Goal: Information Seeking & Learning: Learn about a topic

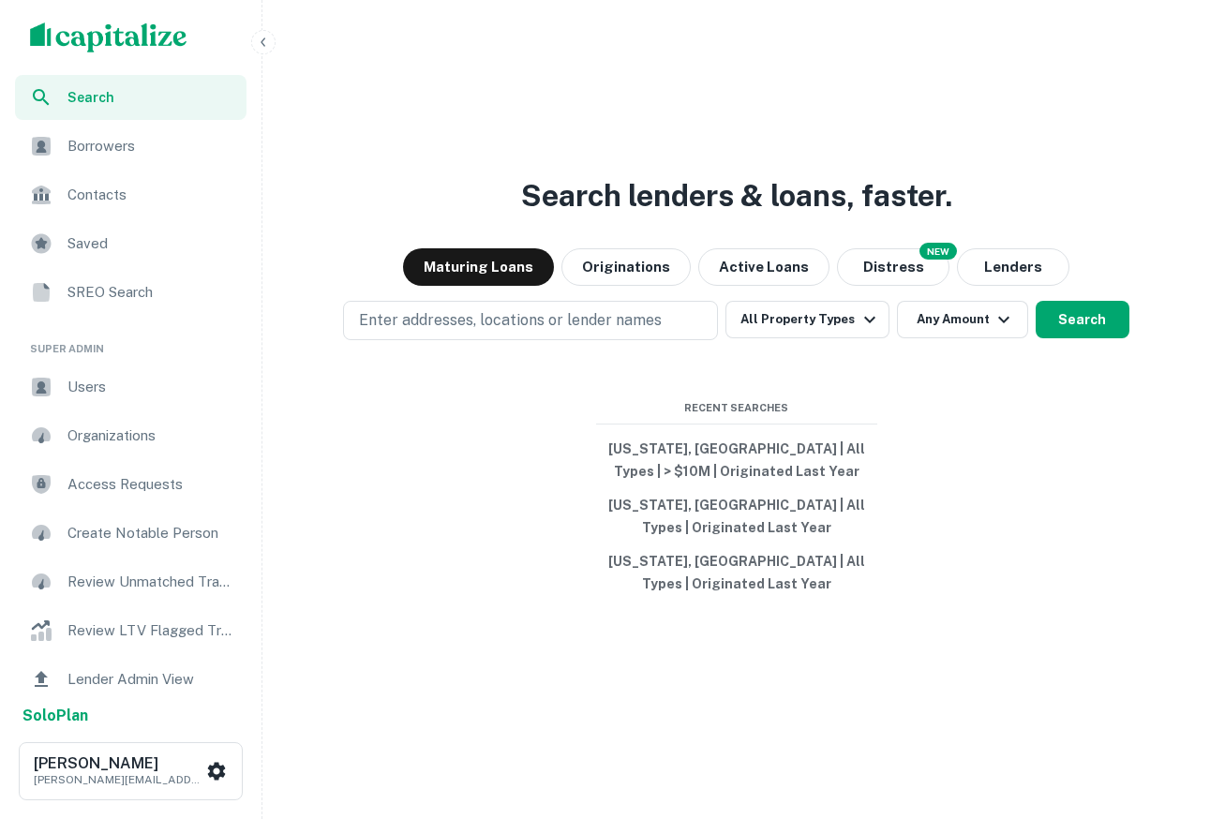
click at [66, 383] on div "Users" at bounding box center [130, 387] width 231 height 45
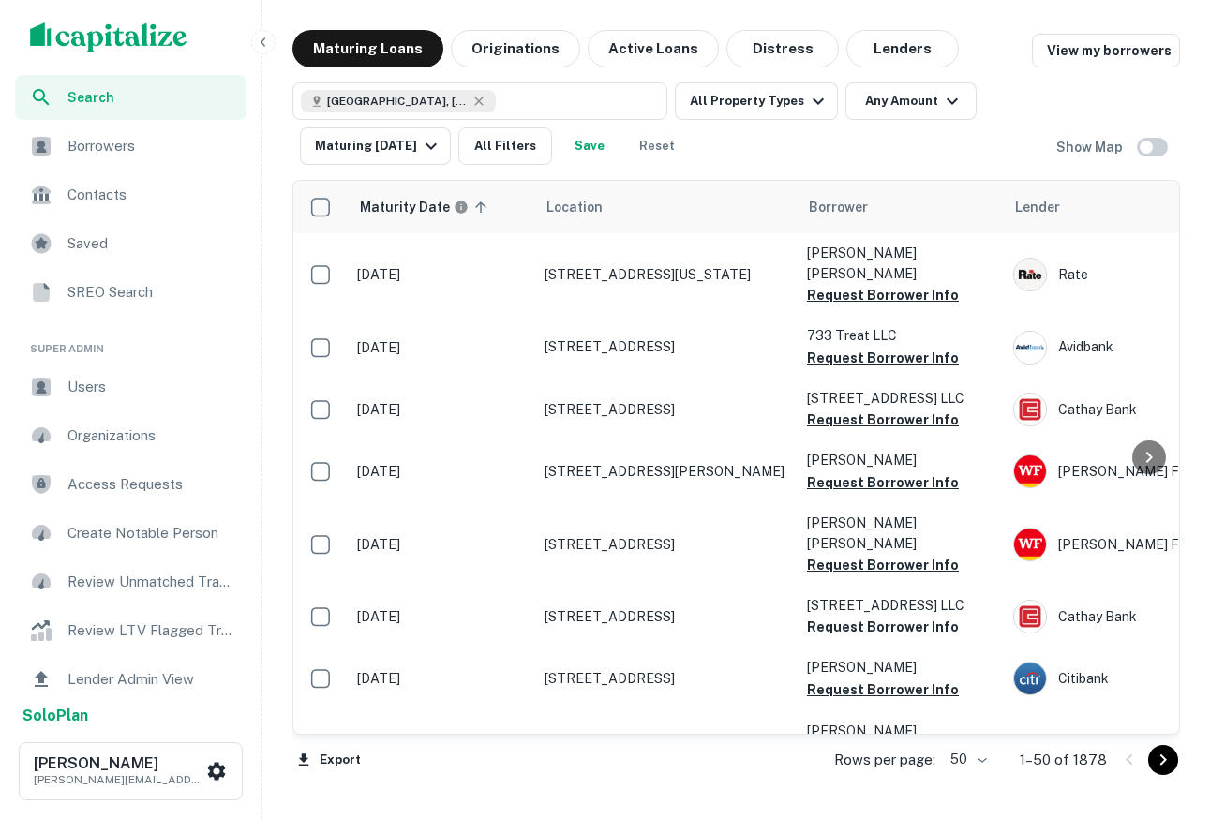
click at [263, 36] on icon "button" at bounding box center [263, 42] width 15 height 15
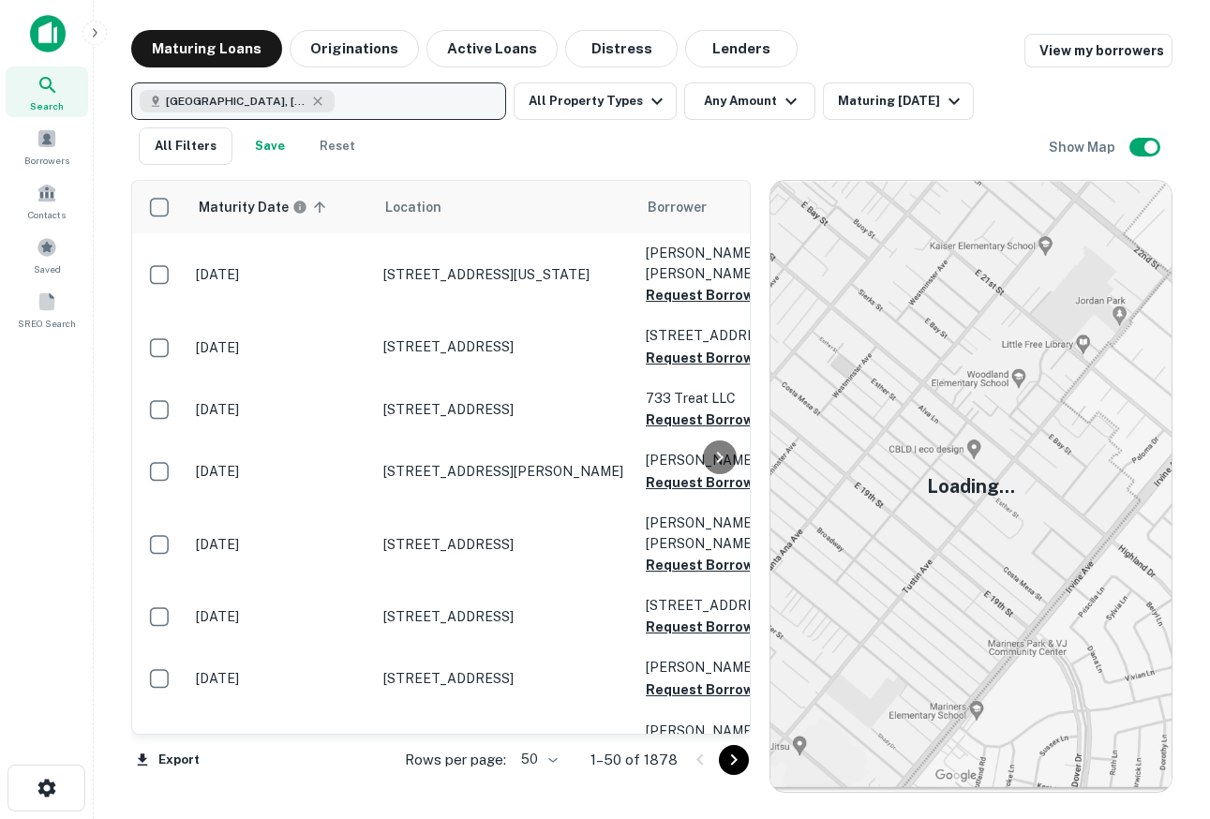
click at [426, 100] on button "San Francisco, CA, USA" at bounding box center [318, 100] width 375 height 37
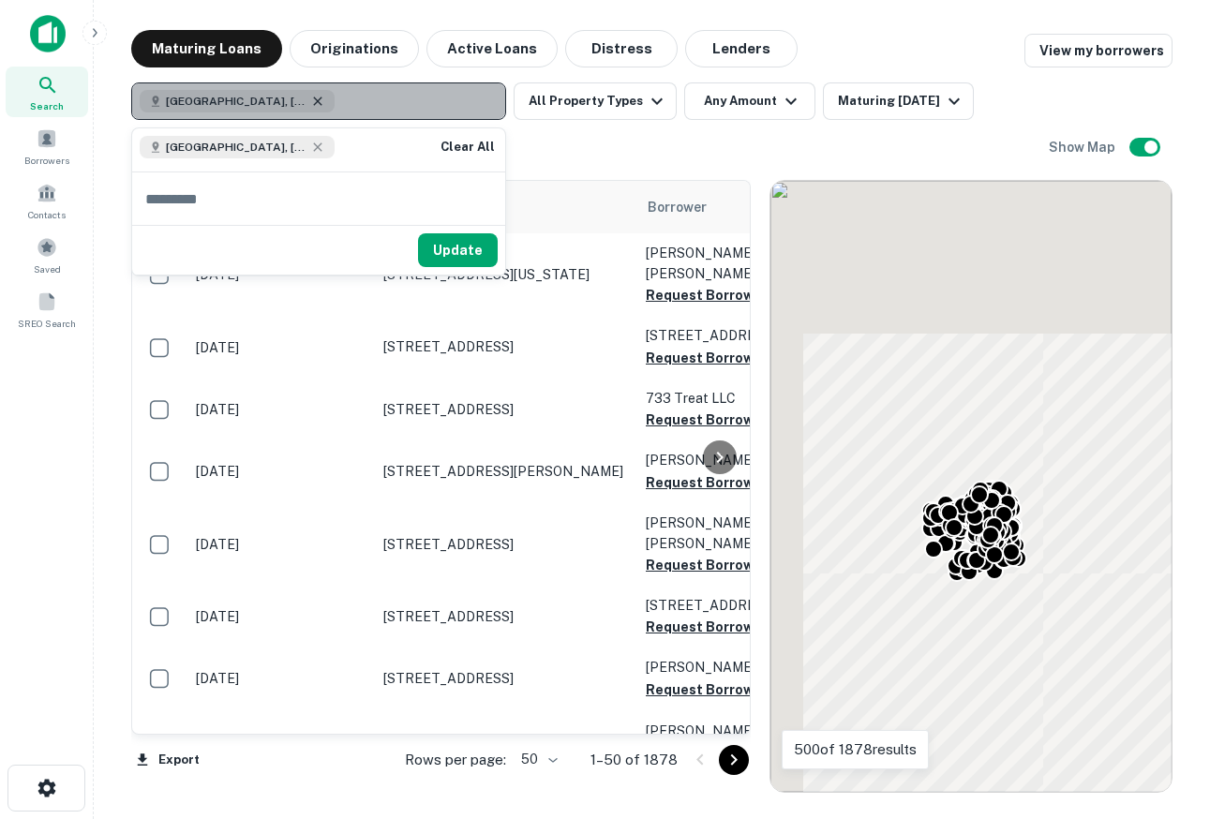
click at [310, 103] on icon "button" at bounding box center [317, 101] width 15 height 15
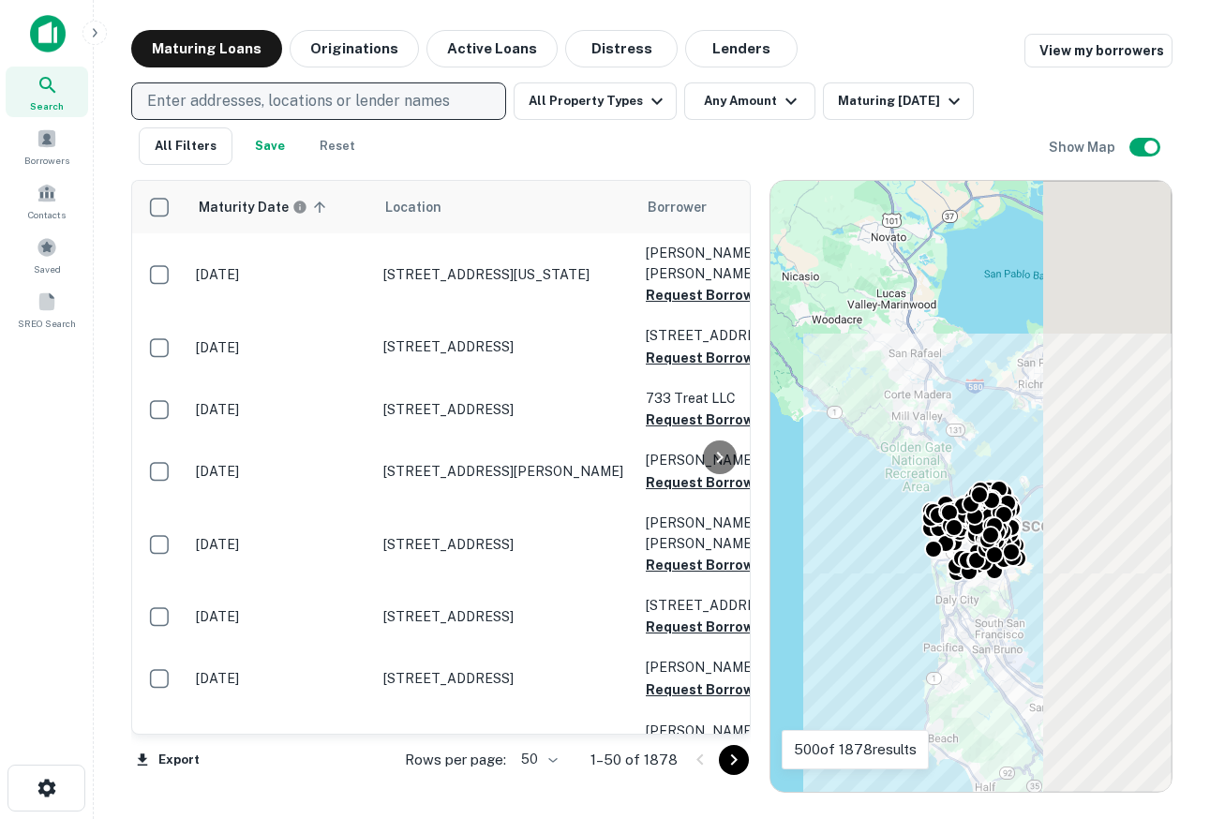
click at [305, 103] on p "Enter addresses, locations or lender names" at bounding box center [298, 101] width 303 height 22
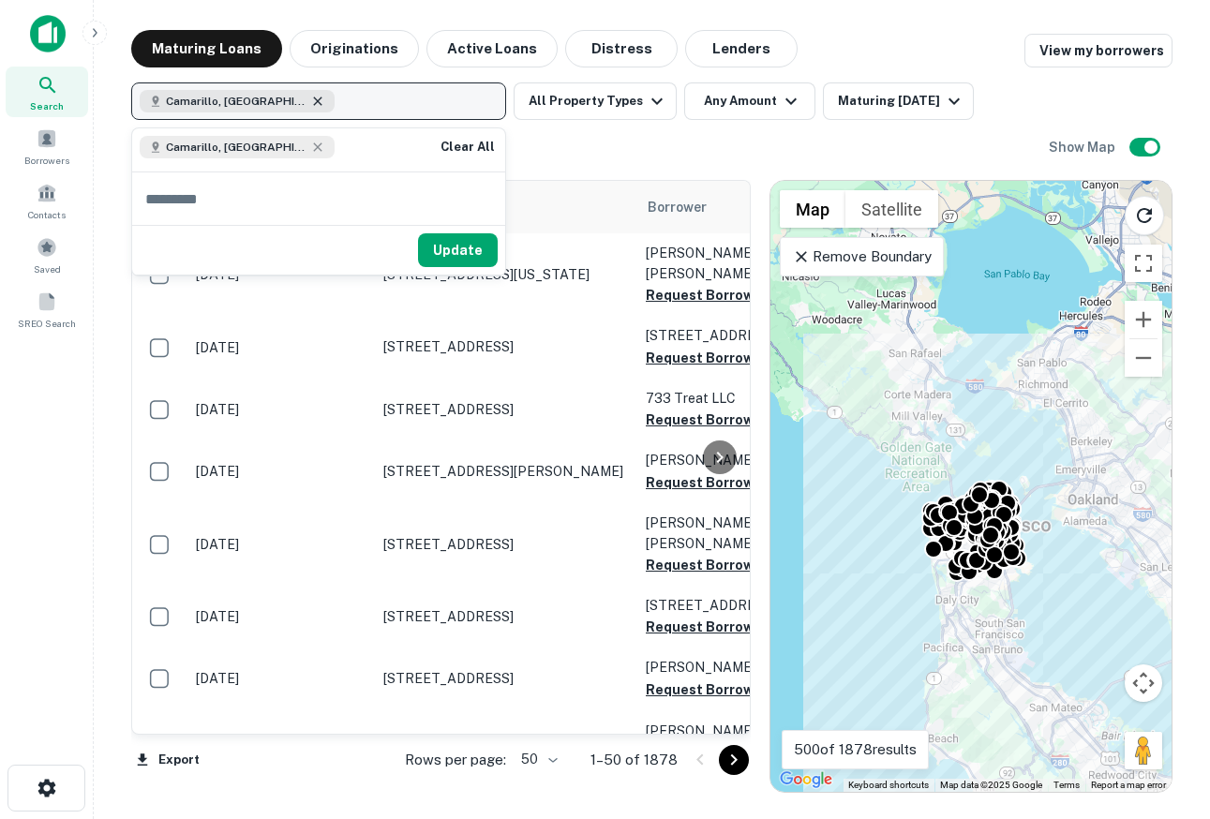
click at [310, 104] on icon "button" at bounding box center [317, 101] width 15 height 15
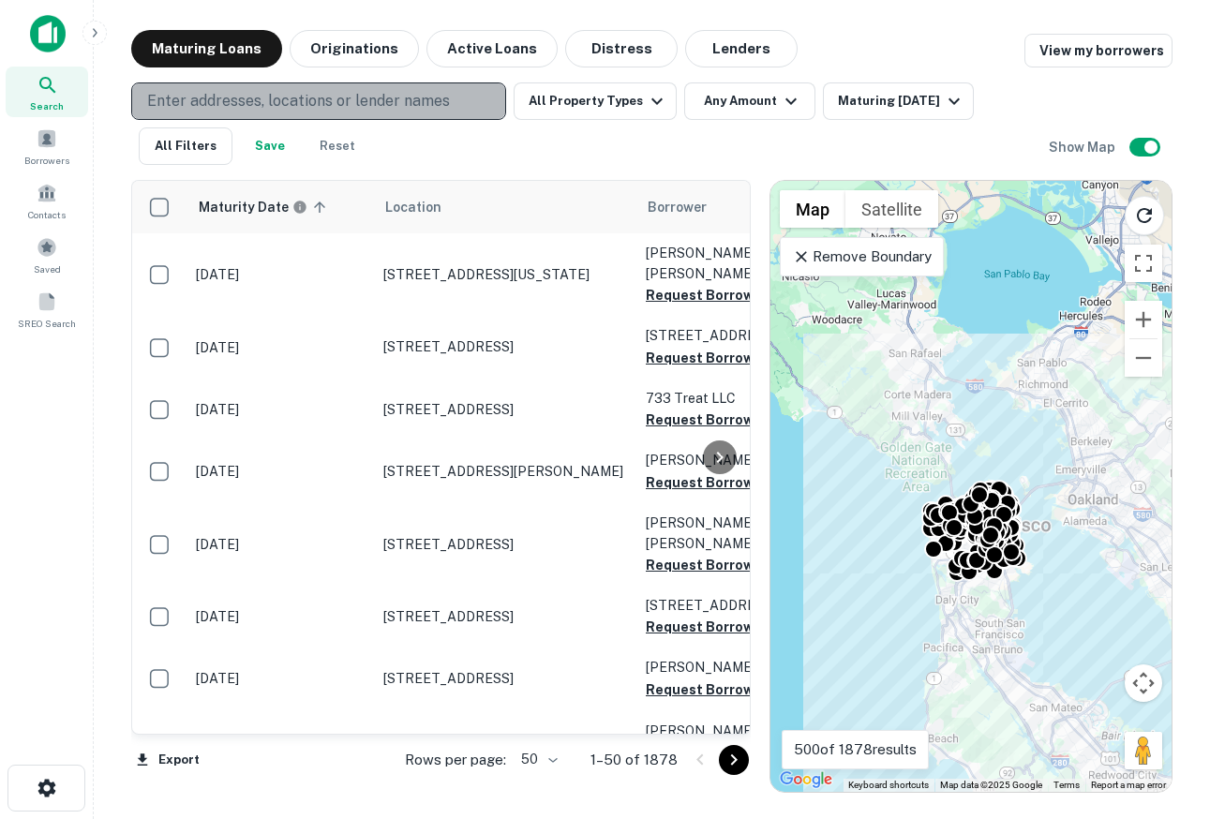
click at [273, 104] on p "Enter addresses, locations or lender names" at bounding box center [298, 101] width 303 height 22
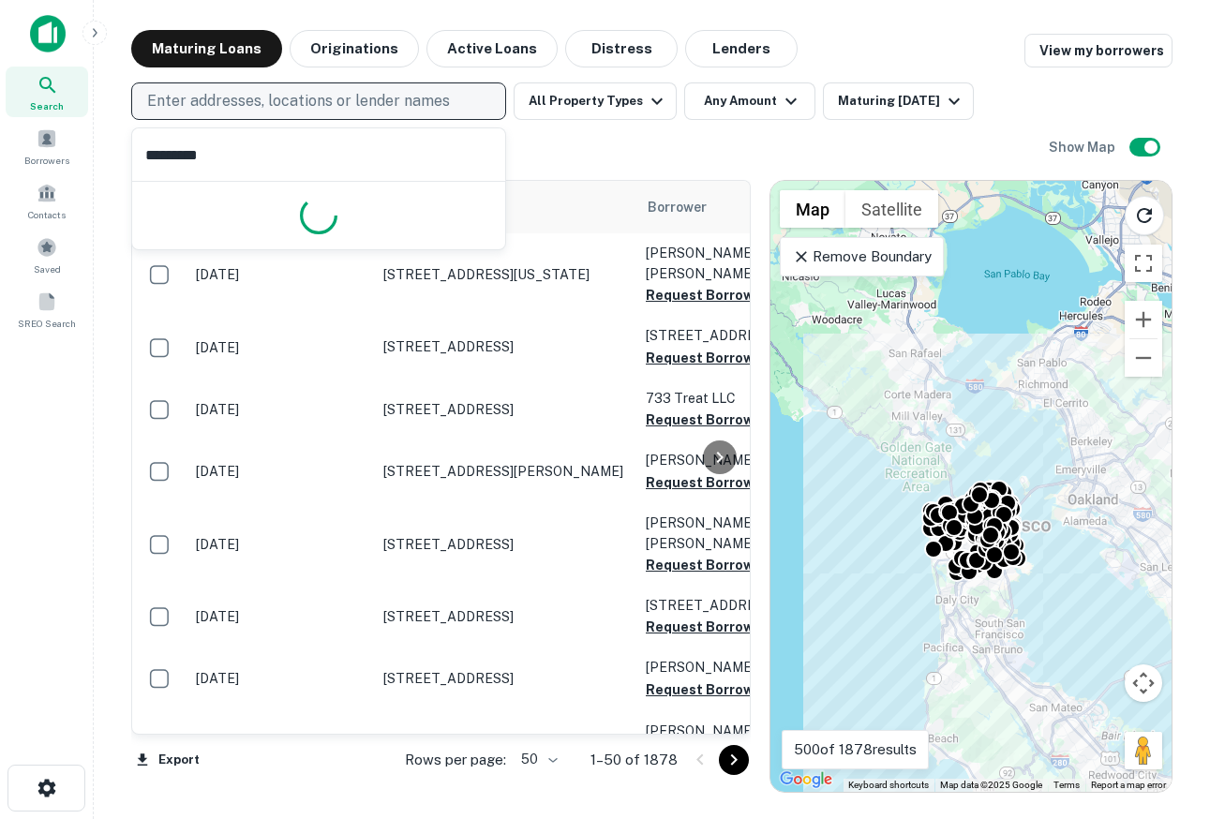
type input "**********"
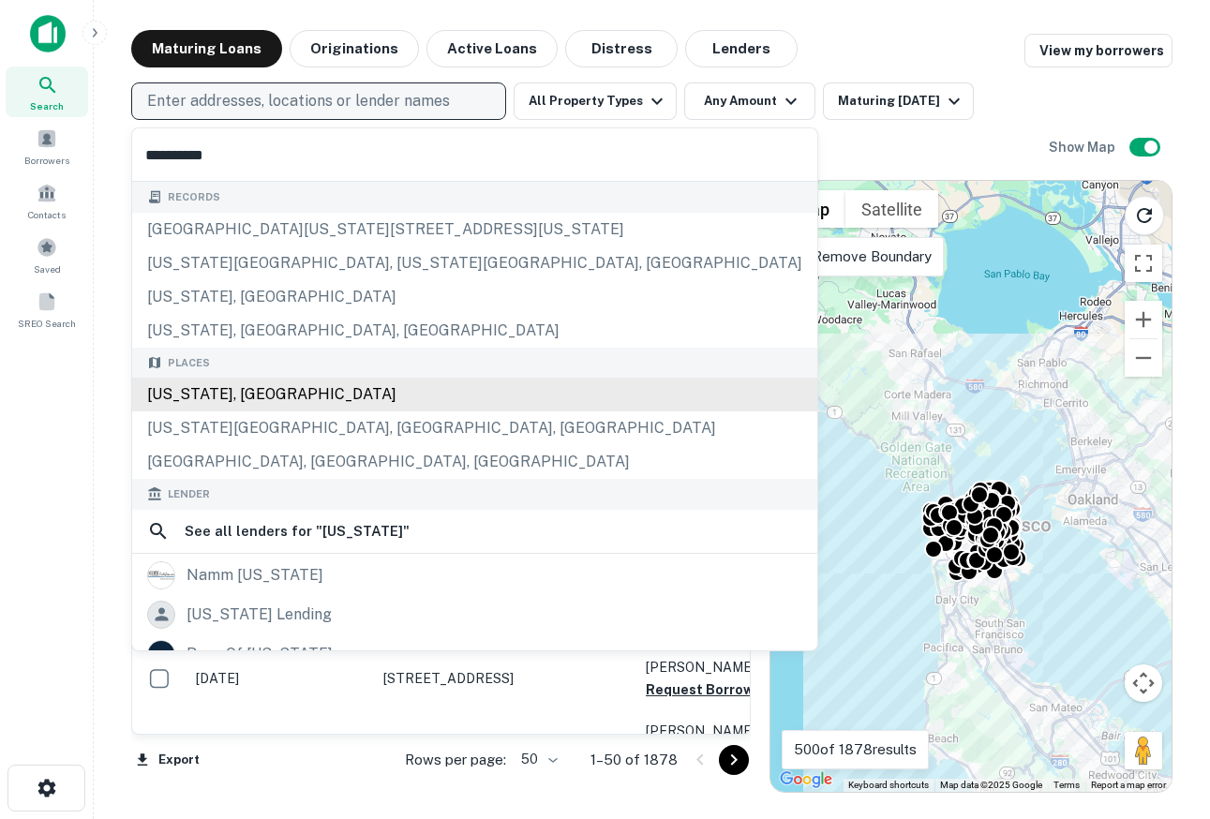
click at [249, 394] on div "California, USA" at bounding box center [474, 395] width 685 height 34
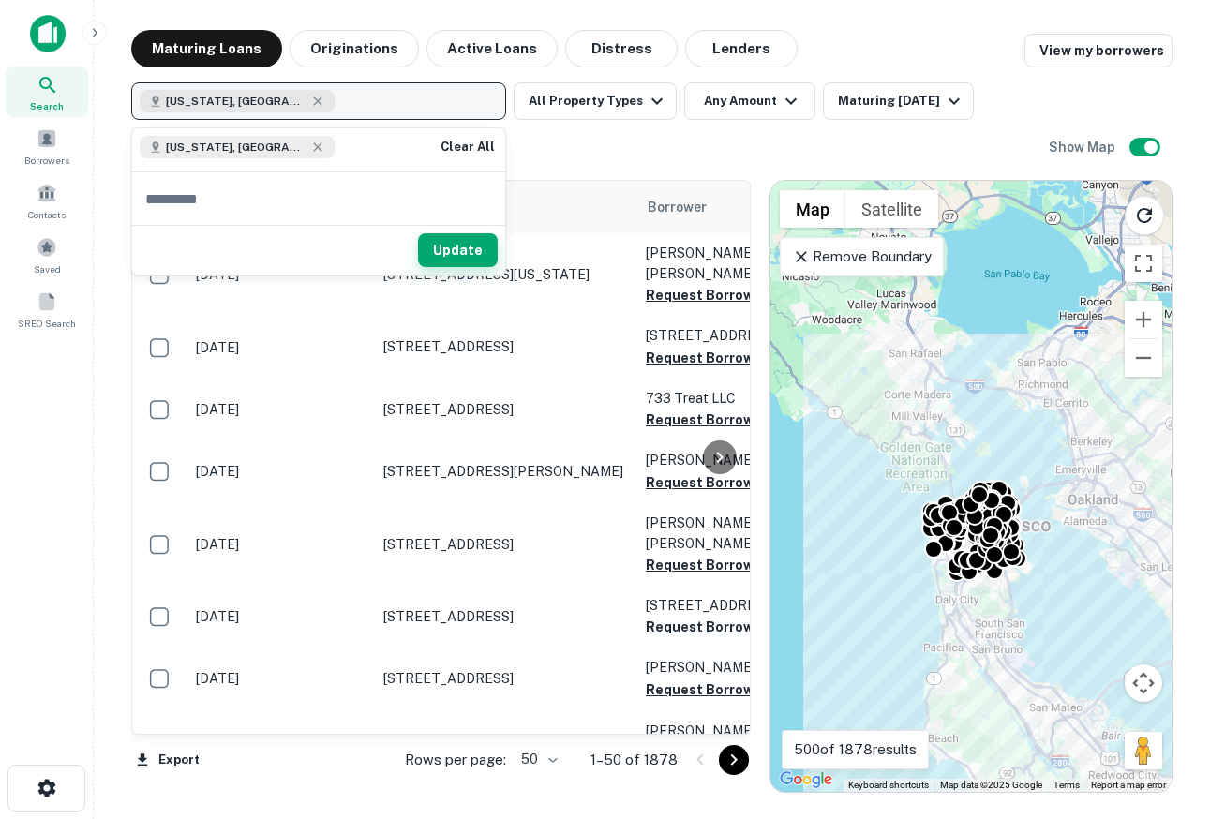
click at [481, 246] on button "Update" at bounding box center [458, 250] width 80 height 34
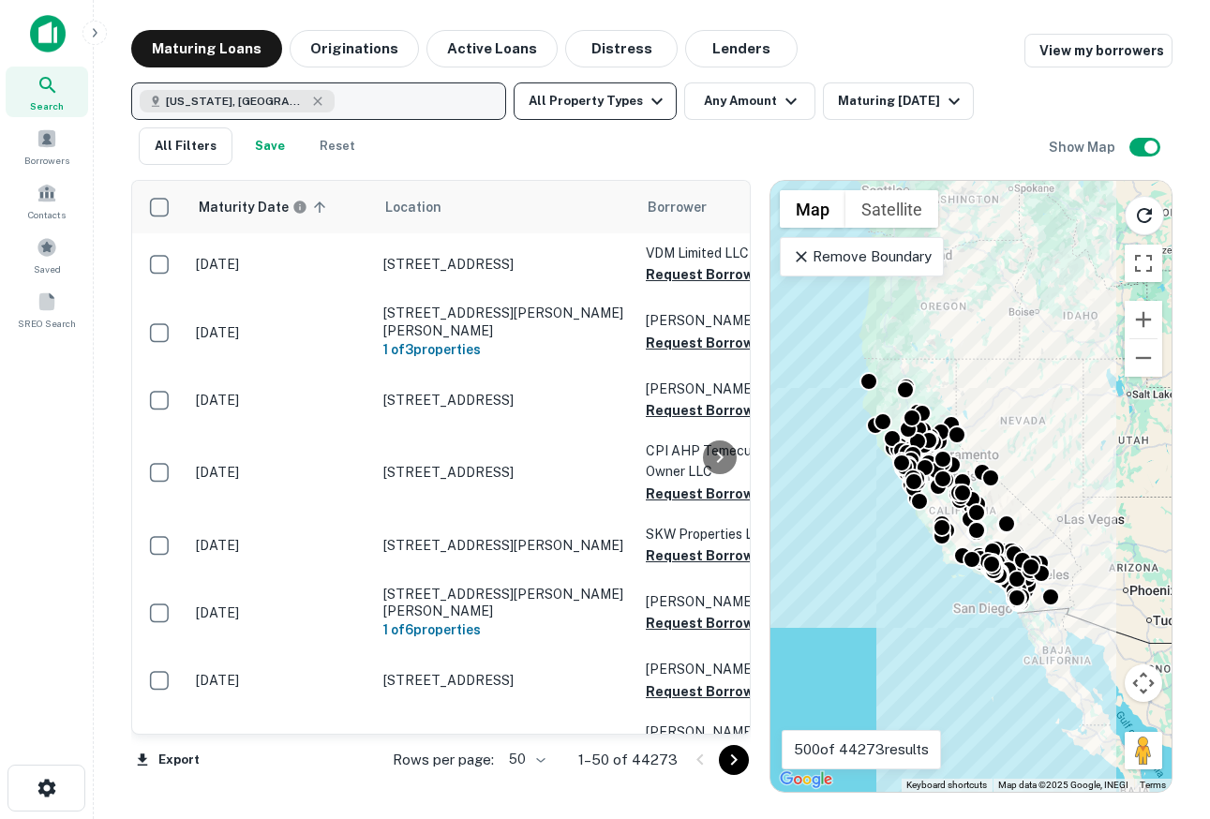
click at [572, 100] on button "All Property Types" at bounding box center [594, 100] width 163 height 37
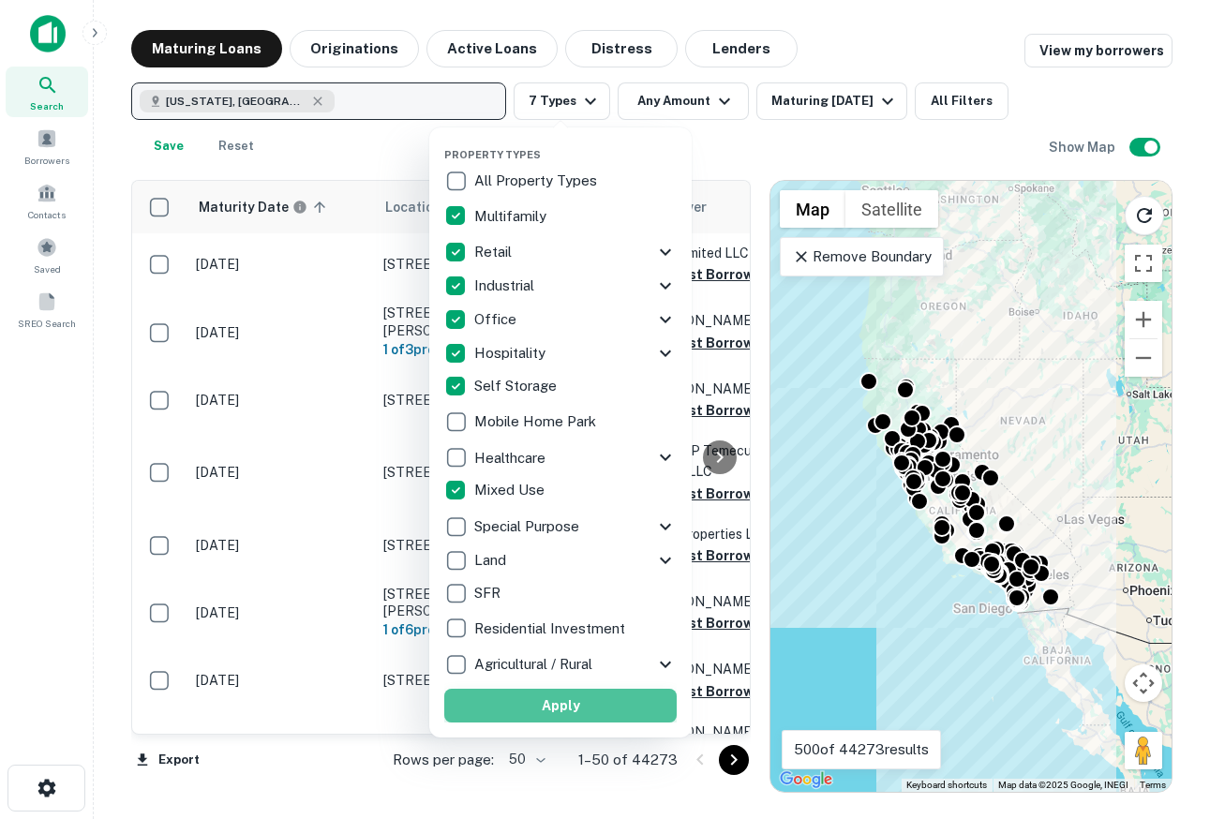
click at [528, 706] on button "Apply" at bounding box center [560, 706] width 232 height 34
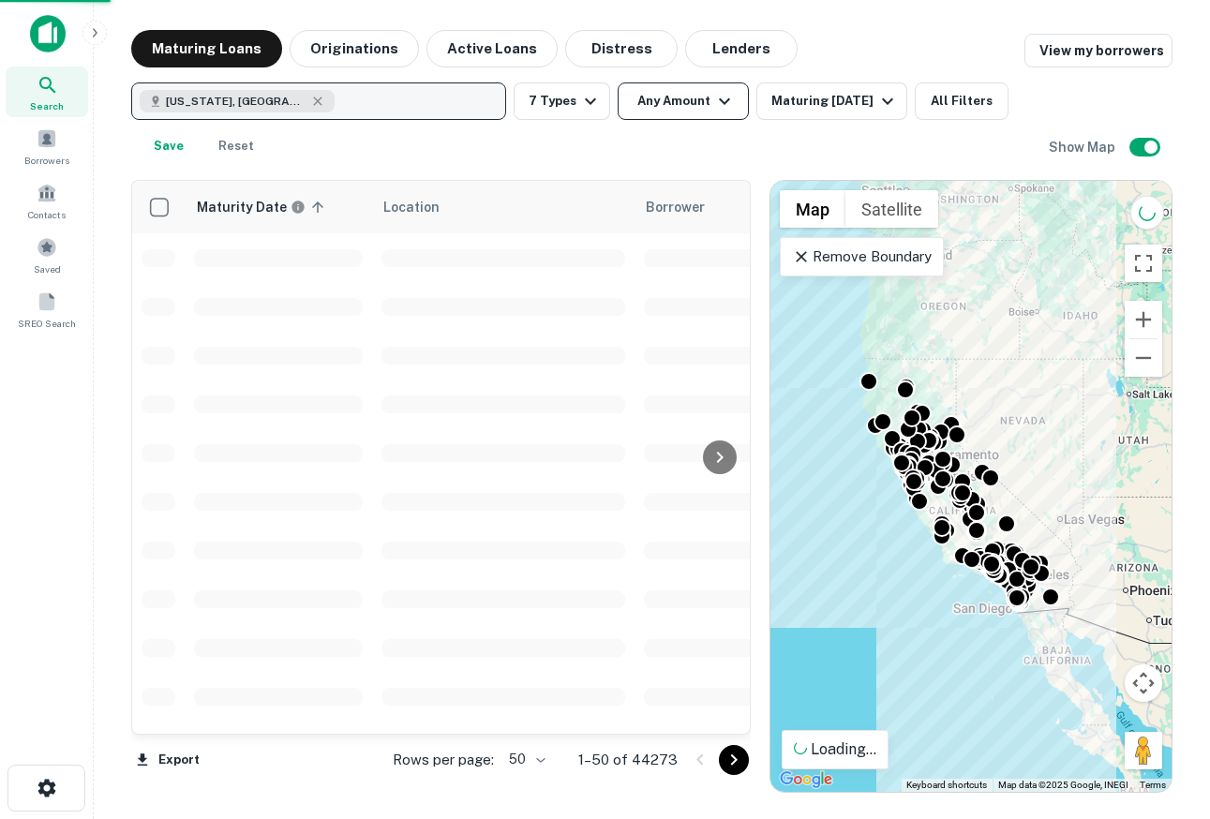
click at [676, 103] on button "Any Amount" at bounding box center [682, 100] width 131 height 37
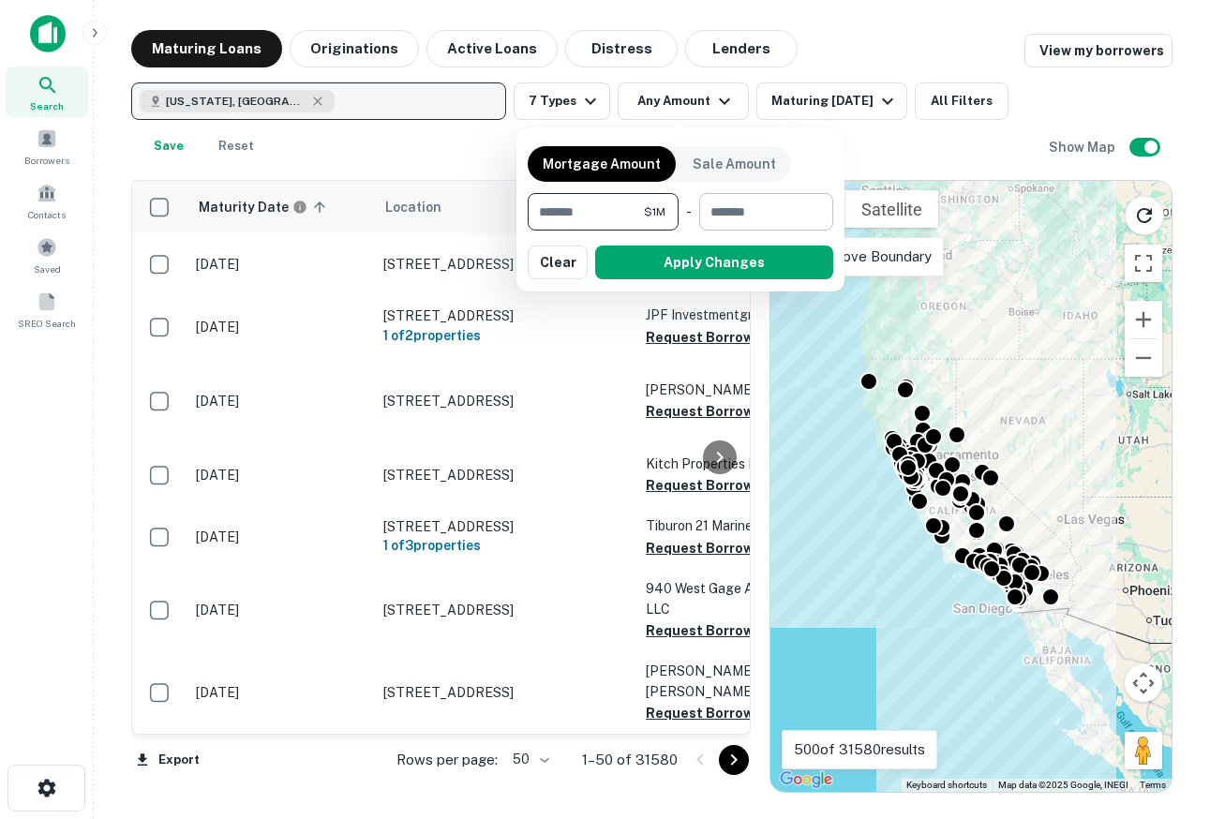
type input "*******"
click at [775, 216] on input "number" at bounding box center [759, 211] width 121 height 37
type input "********"
click at [759, 284] on div "Mortgage Amount Sale Amount ******* $1M ​ - ******** $30M ​ Apply Changes Clear" at bounding box center [680, 209] width 328 height 164
click at [755, 270] on button "Apply Changes" at bounding box center [714, 263] width 238 height 34
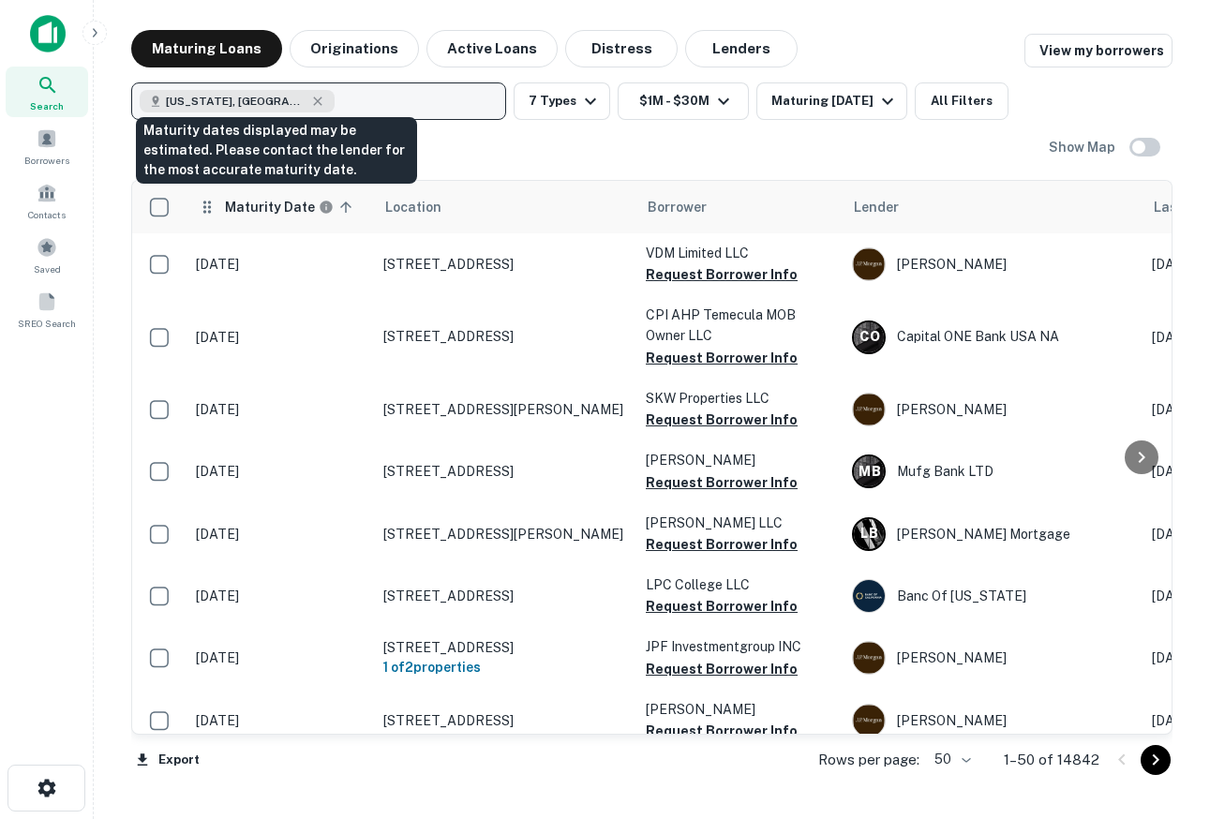
click at [236, 215] on h6 "Maturity Date" at bounding box center [270, 207] width 90 height 21
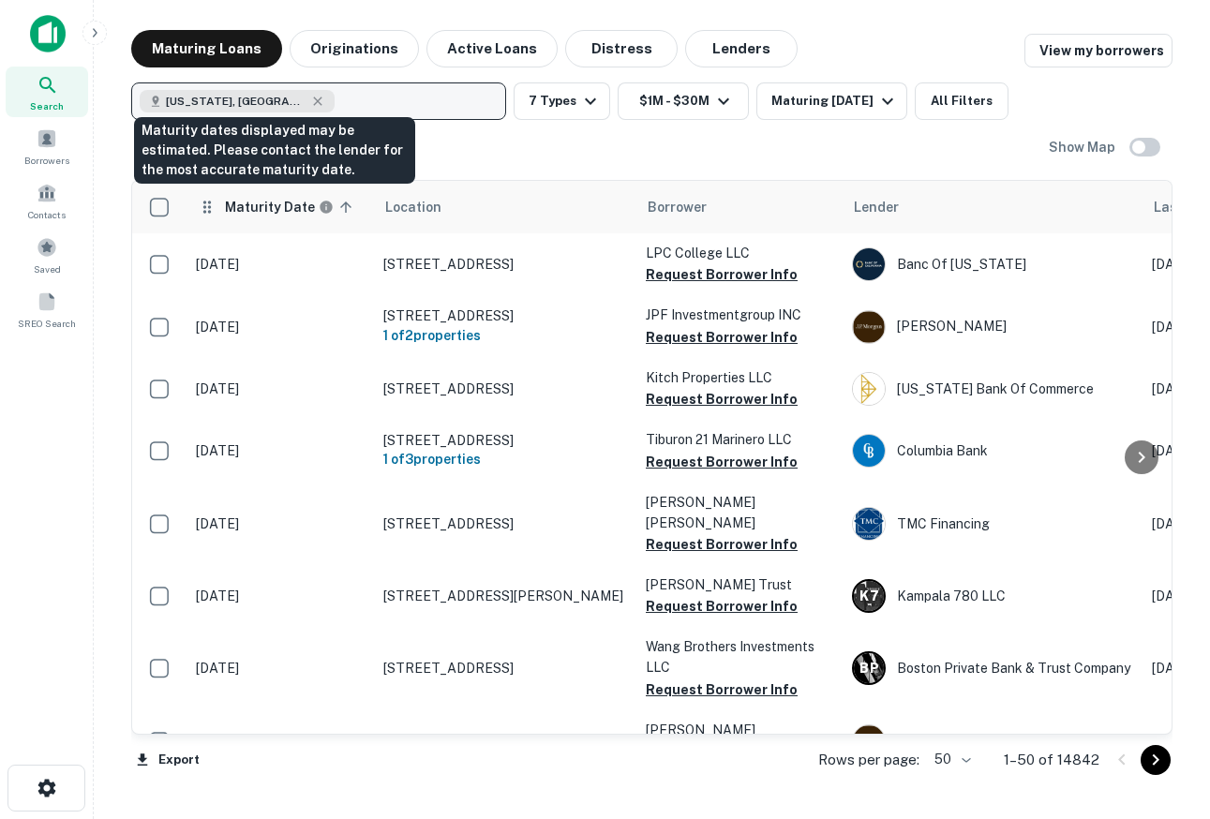
click at [244, 211] on h6 "Maturity Date" at bounding box center [270, 207] width 90 height 21
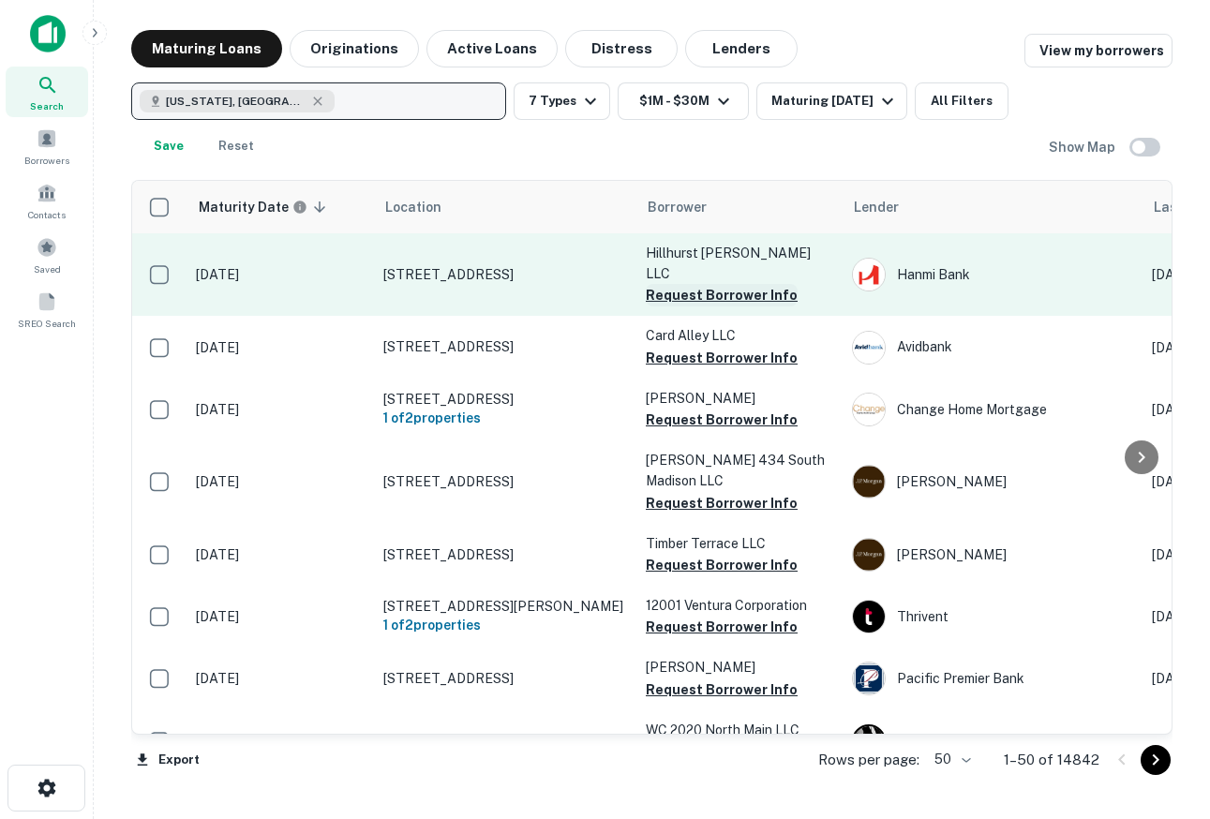
click at [686, 284] on button "Request Borrower Info" at bounding box center [722, 295] width 152 height 22
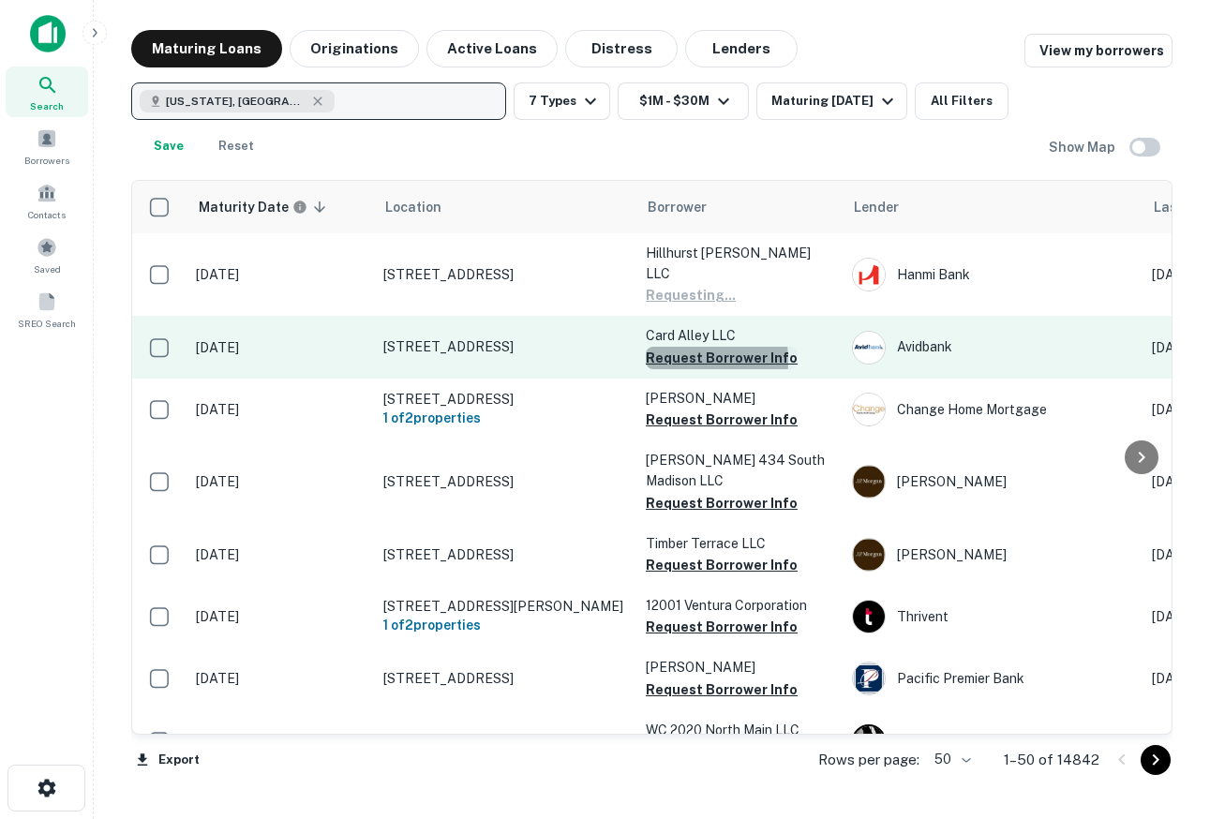
click at [666, 347] on button "Request Borrower Info" at bounding box center [722, 358] width 152 height 22
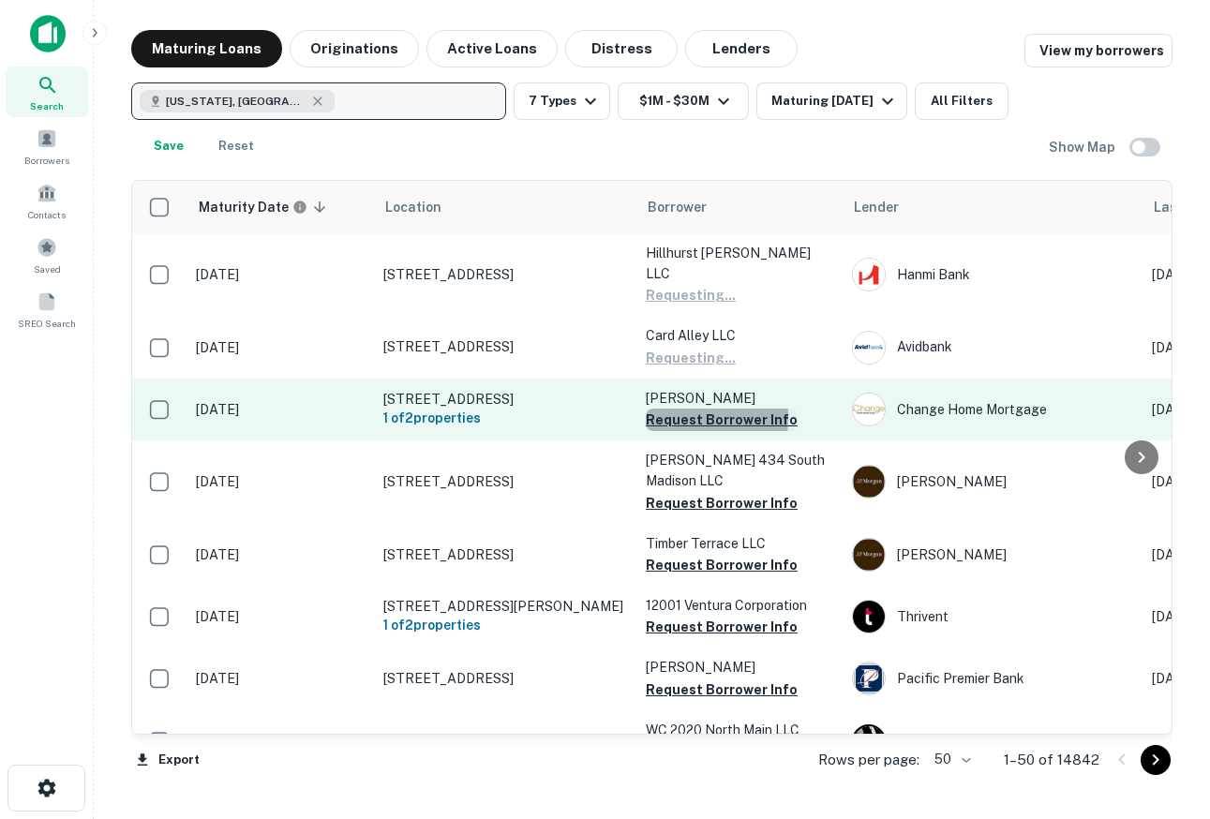
click at [663, 409] on button "Request Borrower Info" at bounding box center [722, 420] width 152 height 22
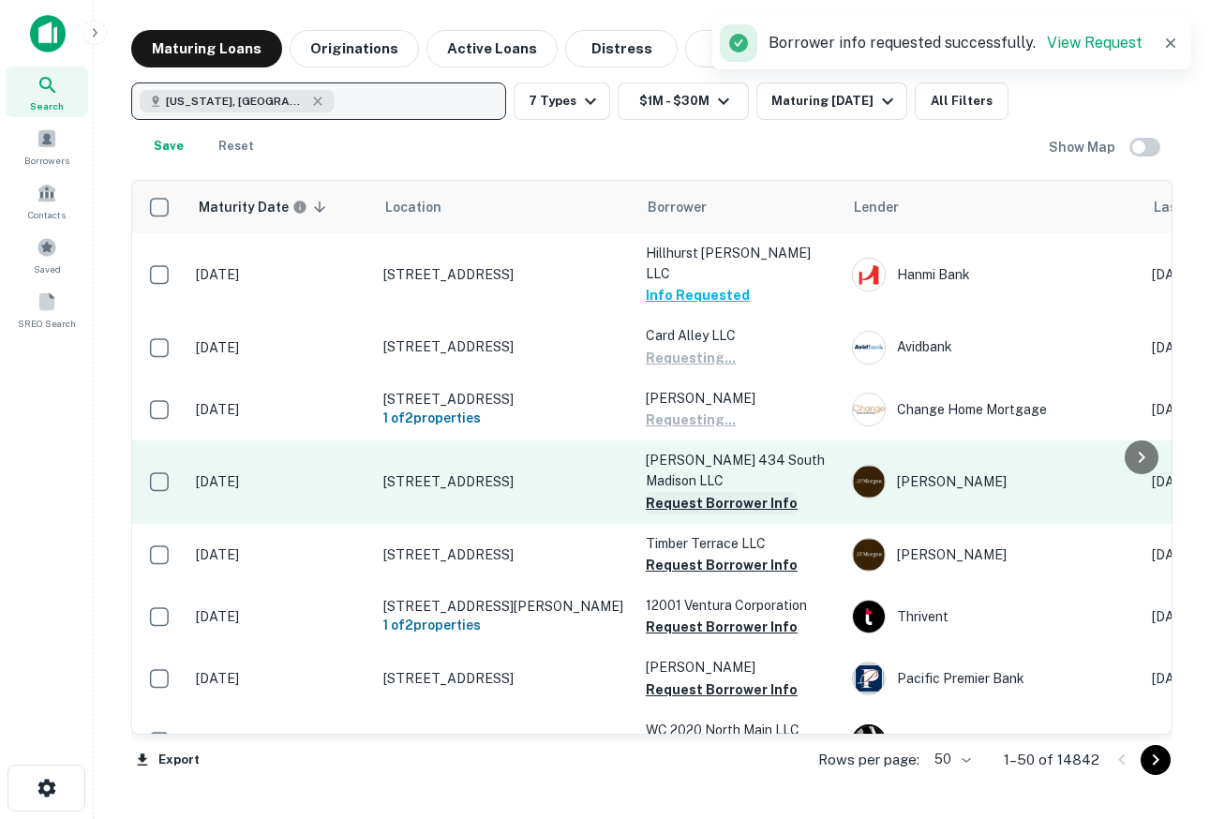
click at [665, 492] on button "Request Borrower Info" at bounding box center [722, 503] width 152 height 22
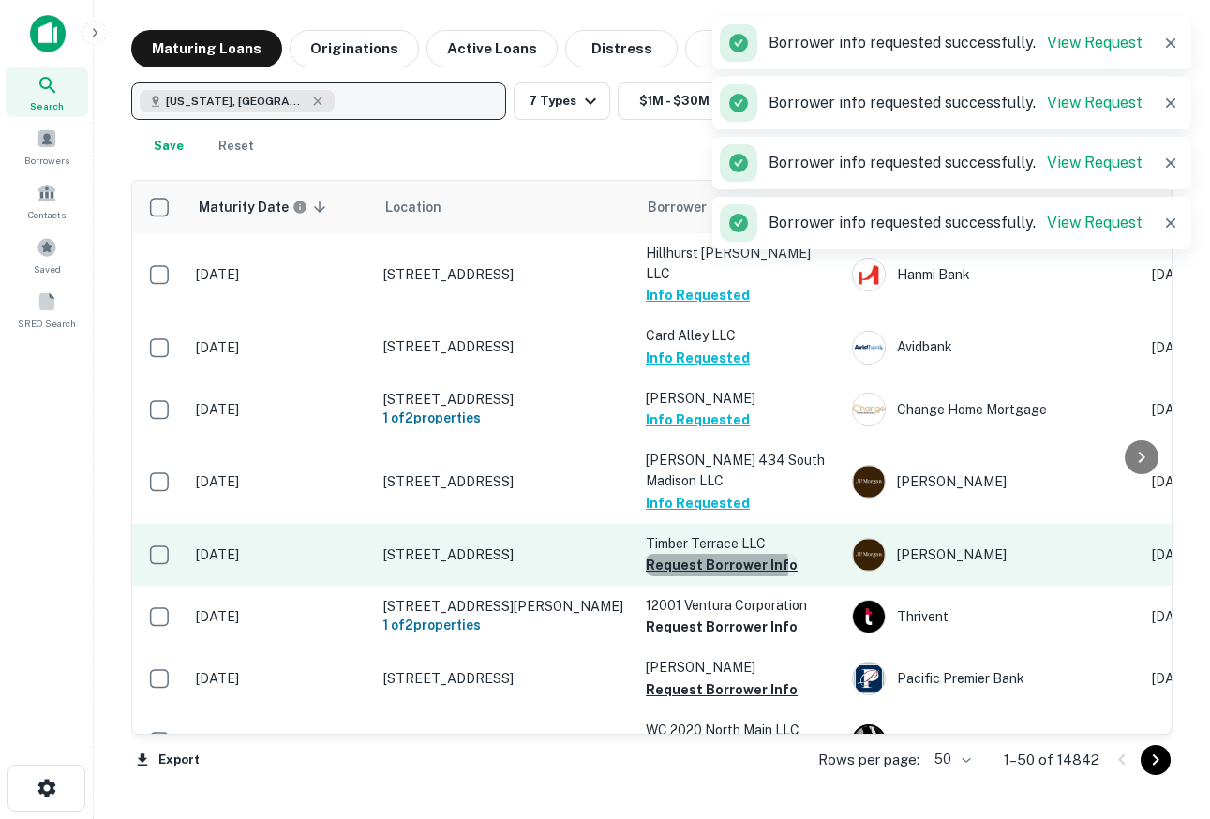
click at [664, 558] on button "Request Borrower Info" at bounding box center [722, 565] width 152 height 22
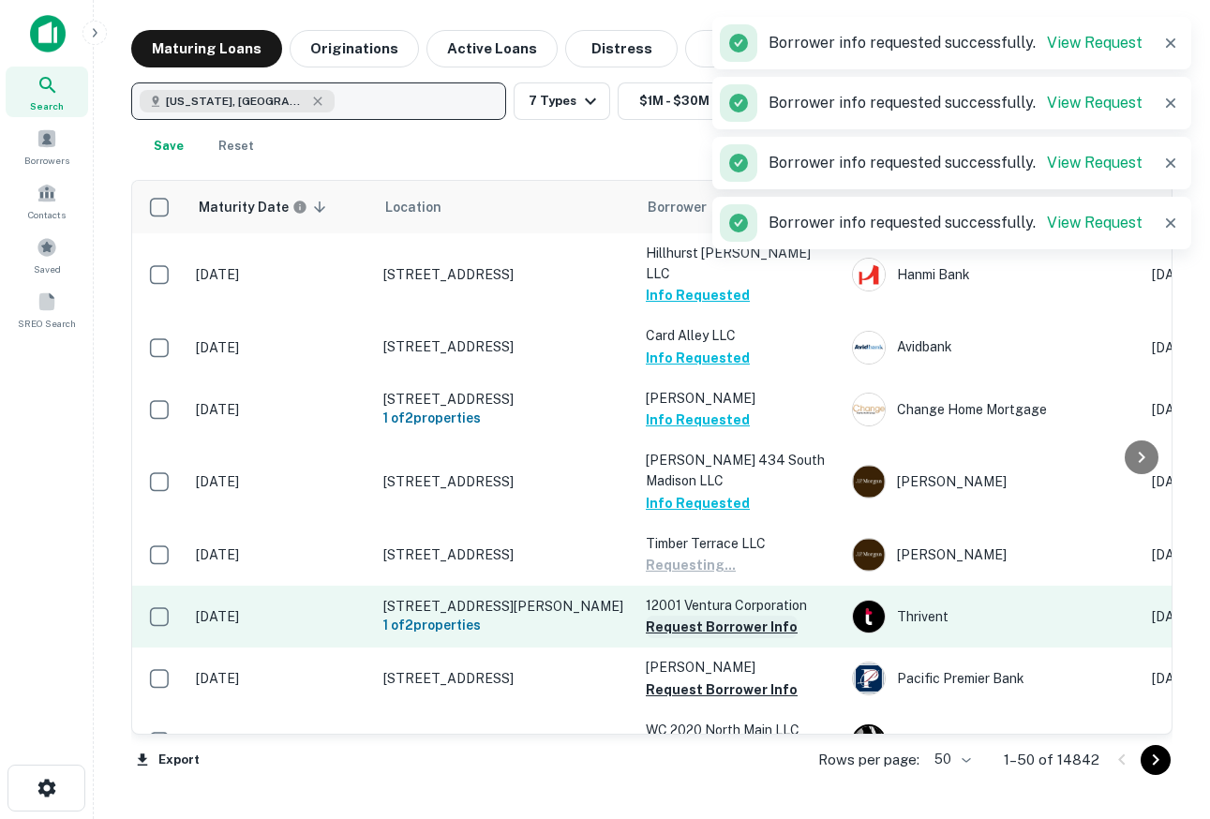
click at [666, 616] on button "Request Borrower Info" at bounding box center [722, 627] width 152 height 22
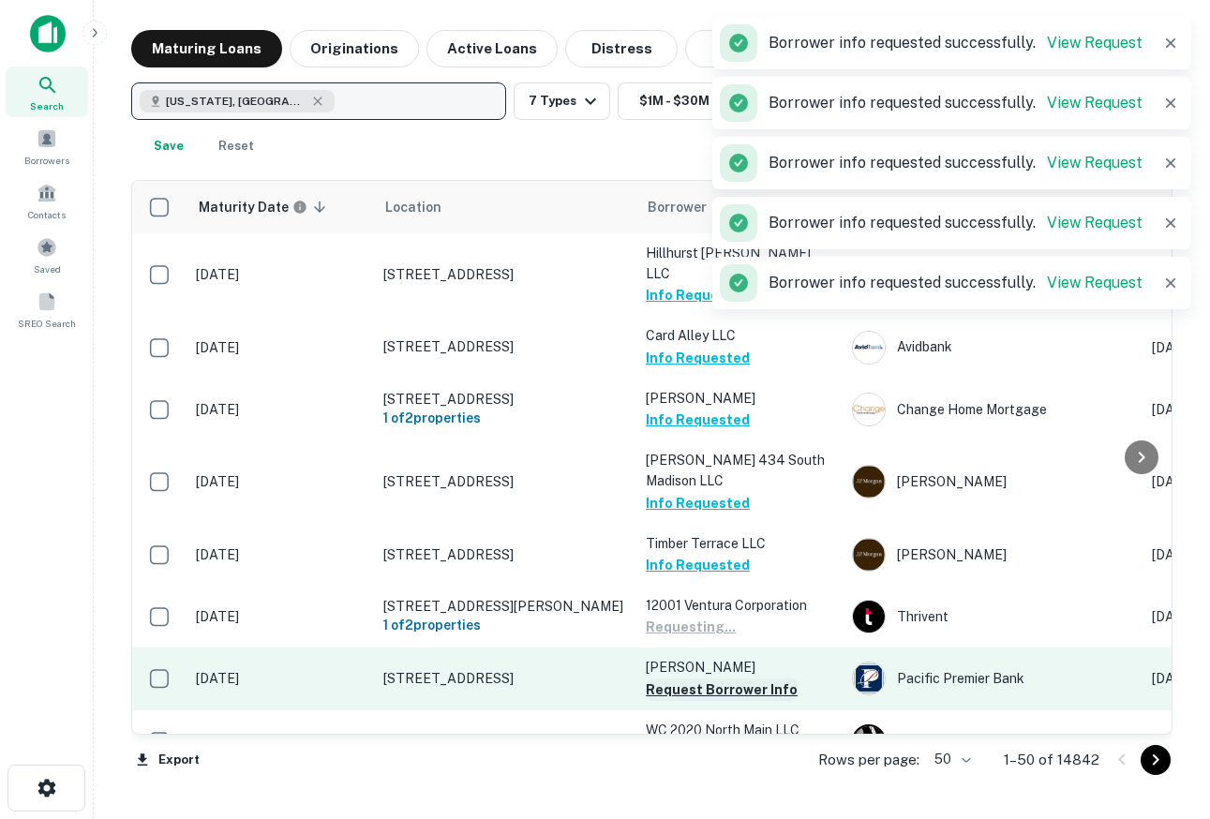
click at [672, 681] on button "Request Borrower Info" at bounding box center [722, 689] width 152 height 22
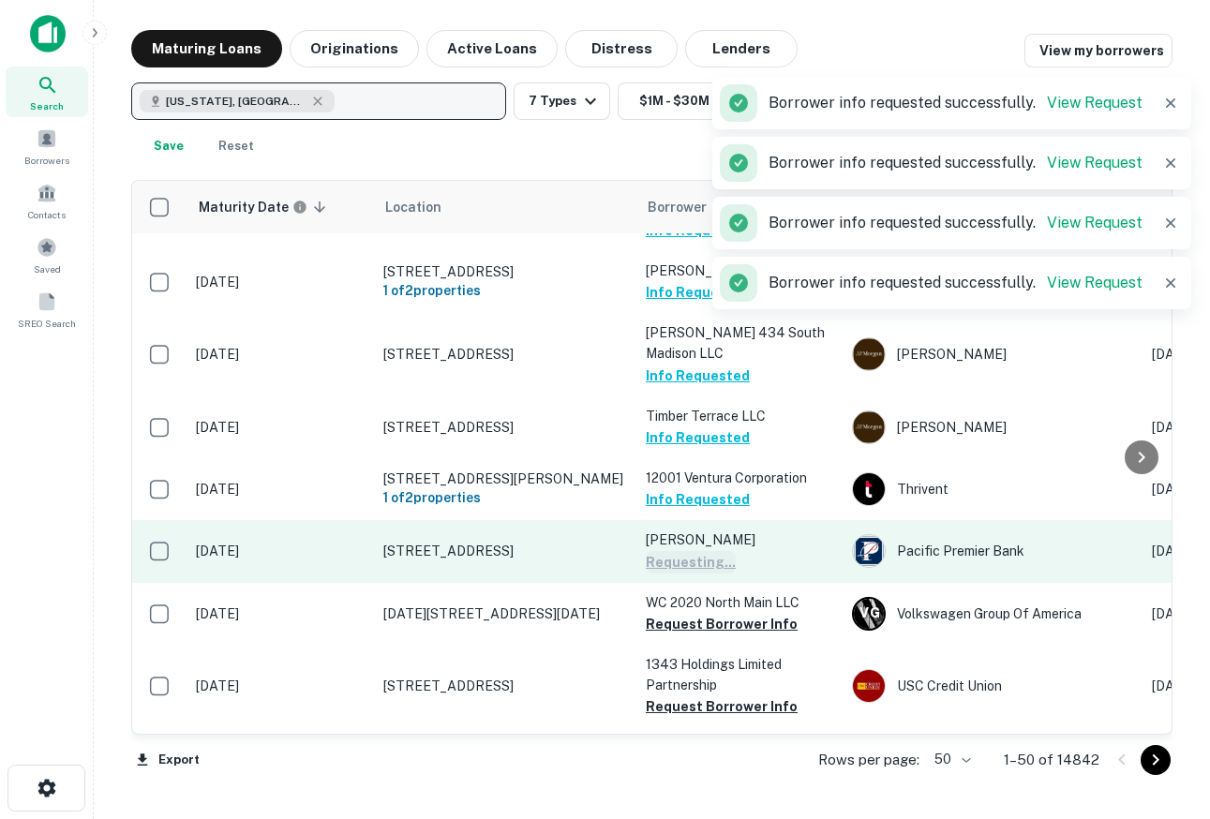
scroll to position [206, 0]
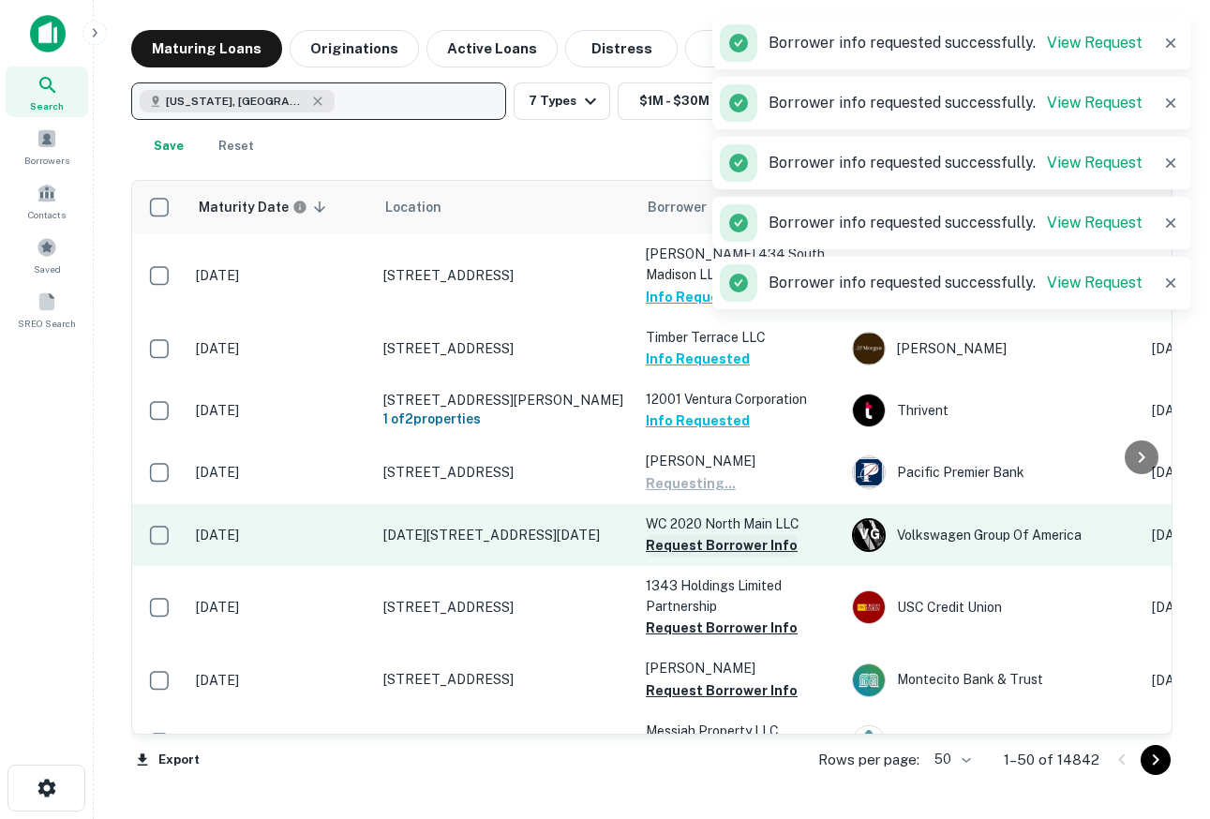
click at [686, 545] on button "Request Borrower Info" at bounding box center [722, 545] width 152 height 22
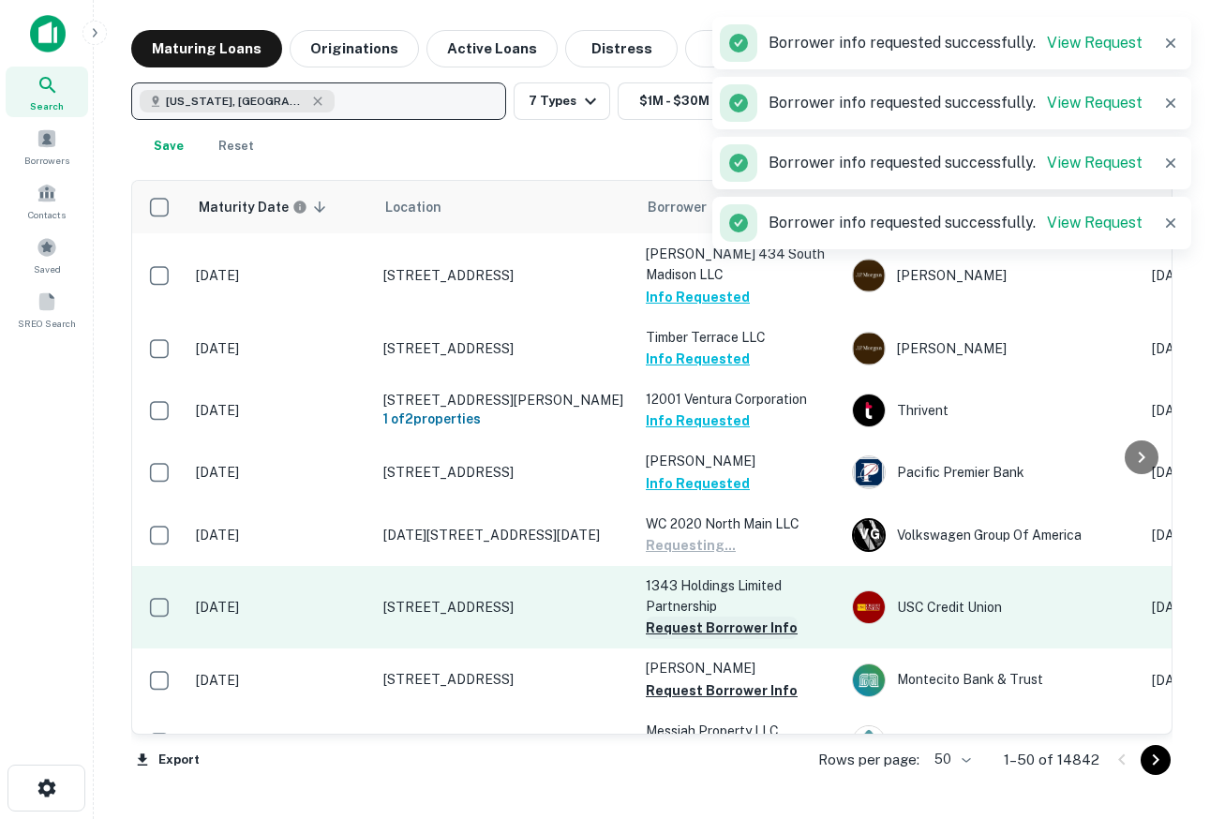
click at [670, 617] on button "Request Borrower Info" at bounding box center [722, 628] width 152 height 22
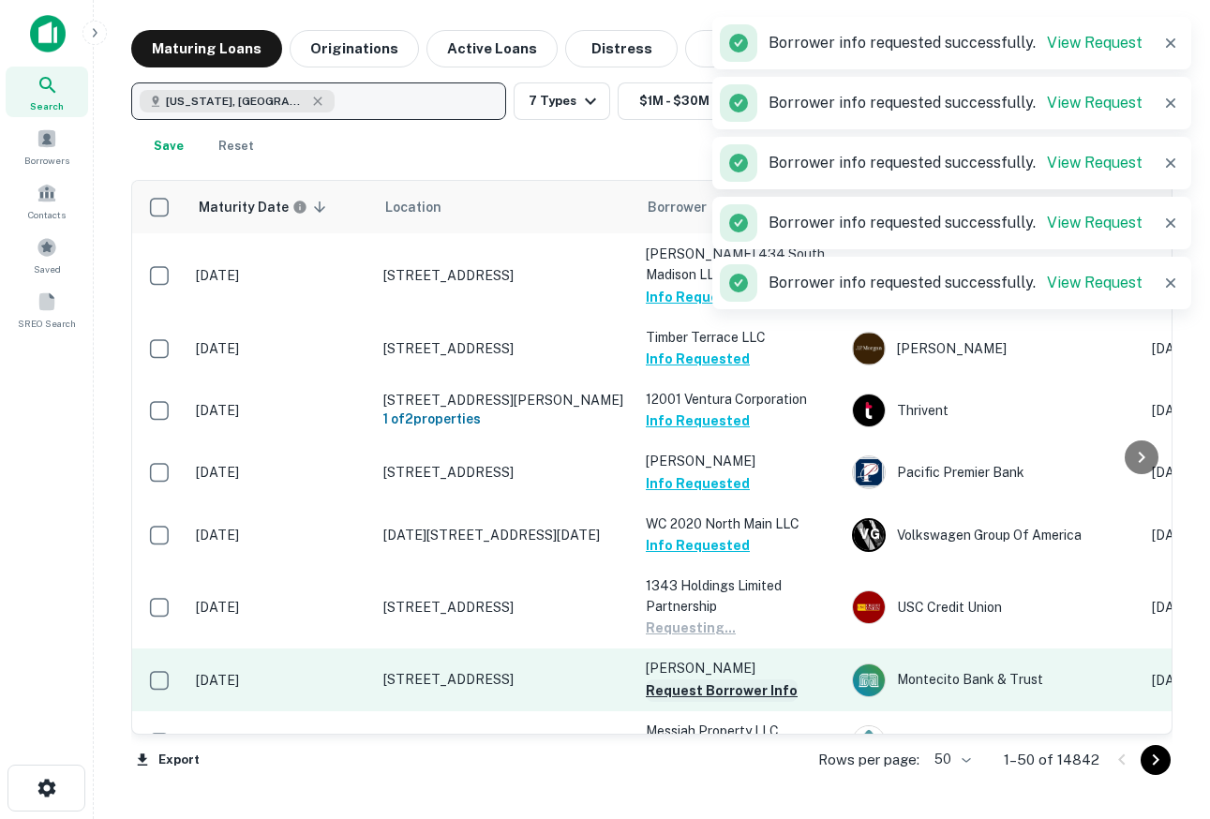
click at [666, 688] on button "Request Borrower Info" at bounding box center [722, 690] width 152 height 22
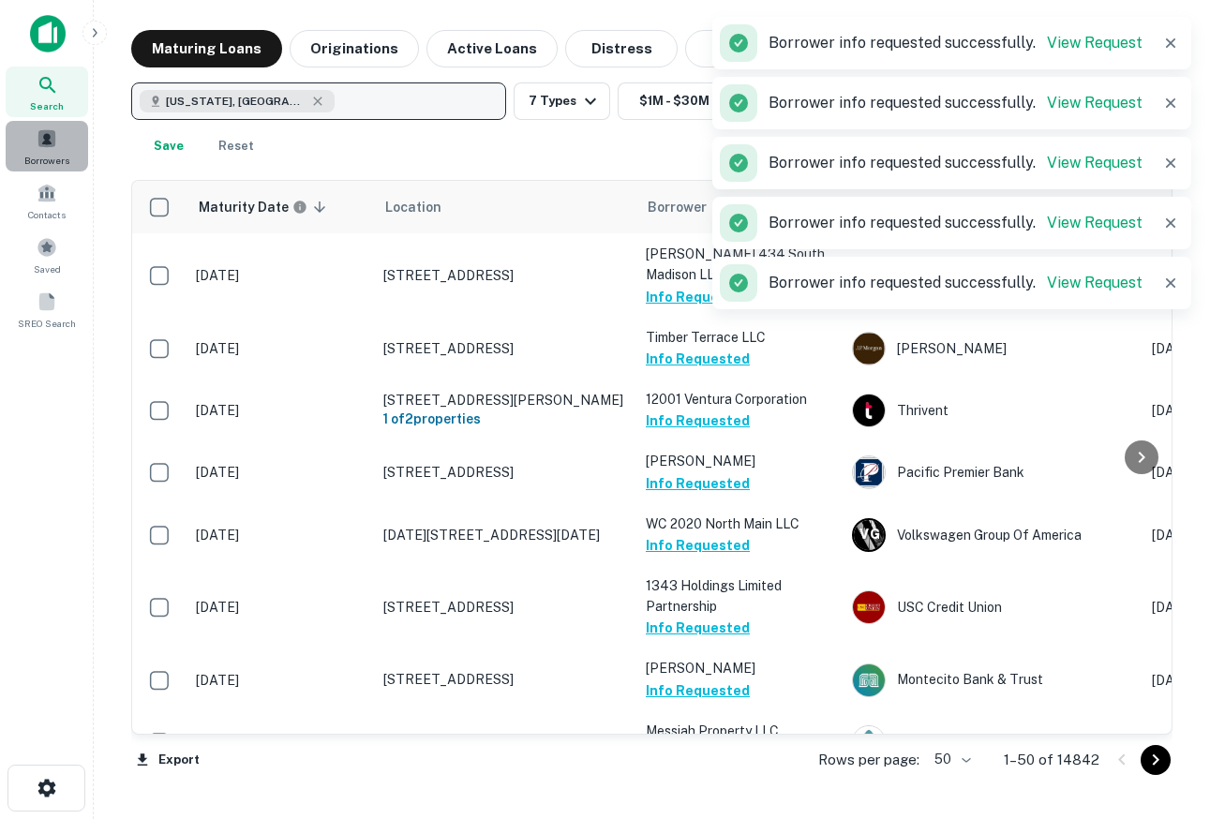
click at [59, 168] on div "Borrowers" at bounding box center [47, 146] width 82 height 51
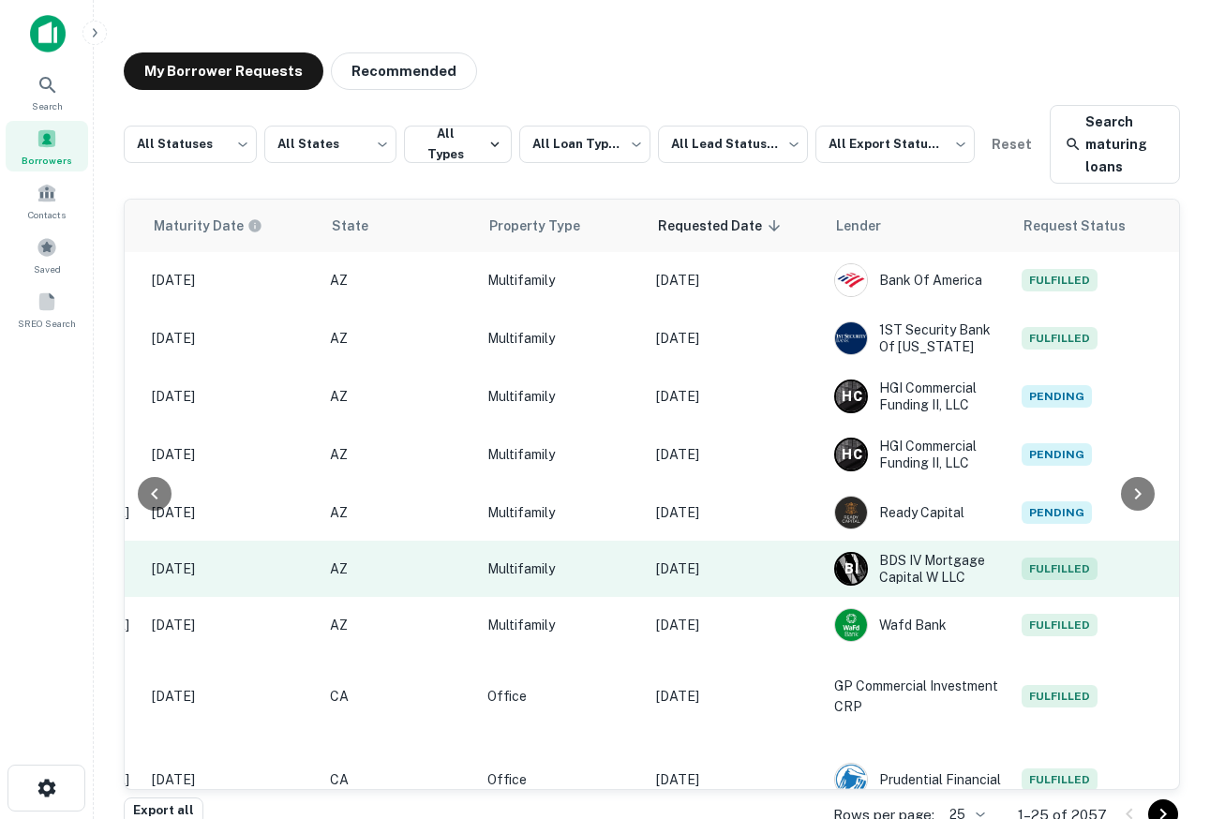
scroll to position [0, 1150]
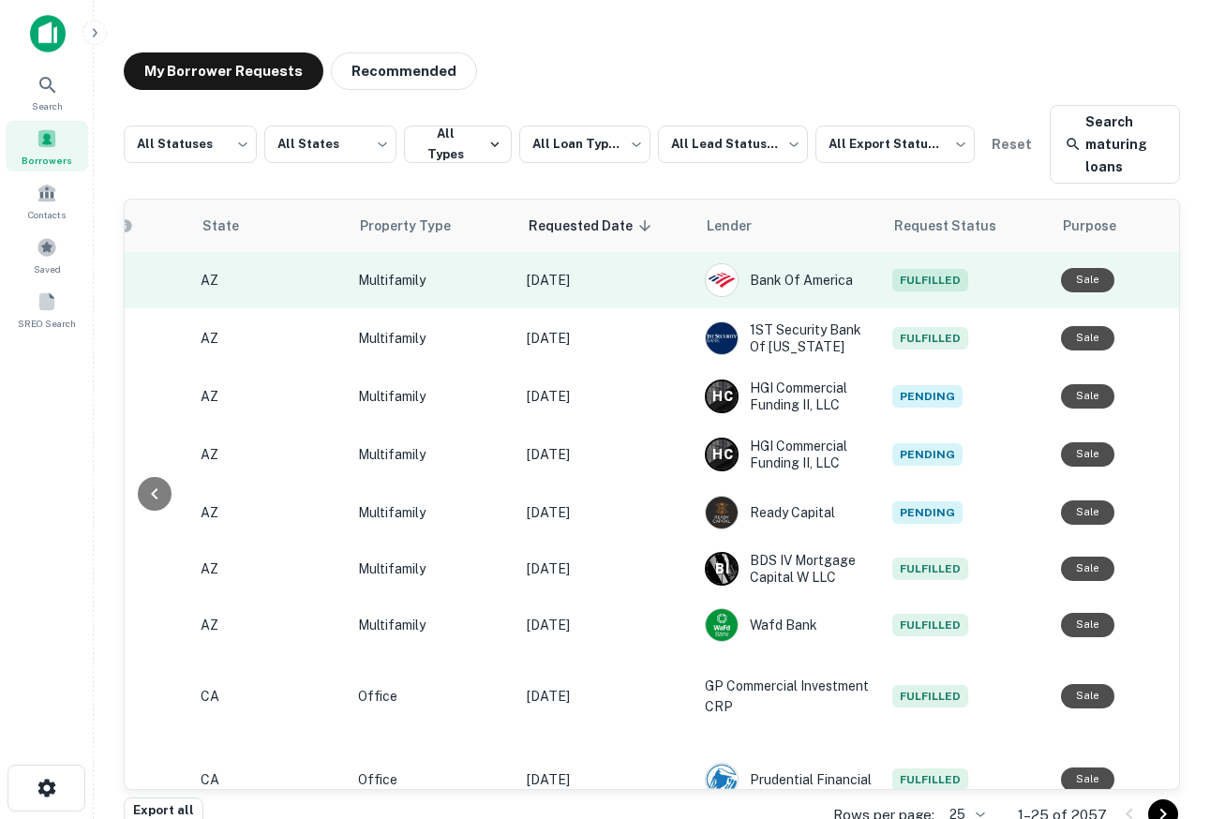
click at [412, 289] on p "Multifamily" at bounding box center [433, 280] width 150 height 21
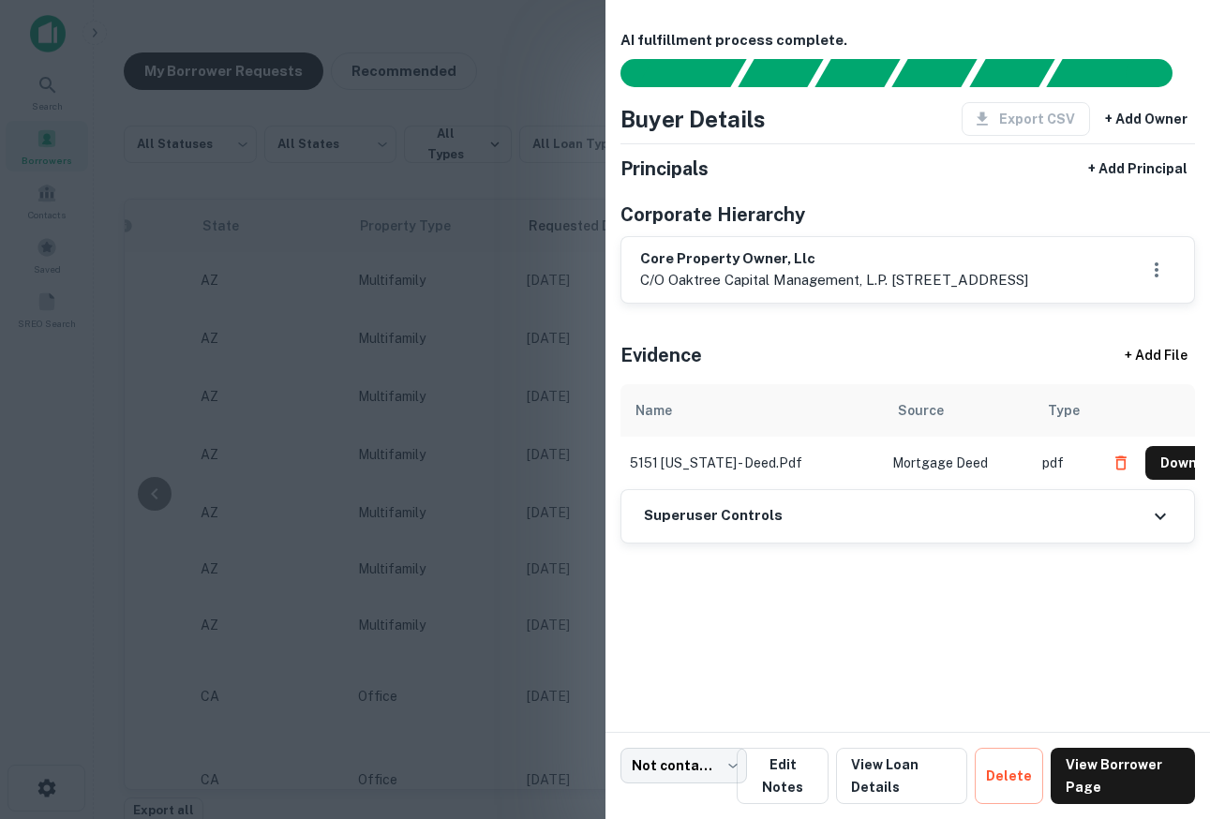
click at [370, 297] on div at bounding box center [605, 409] width 1210 height 819
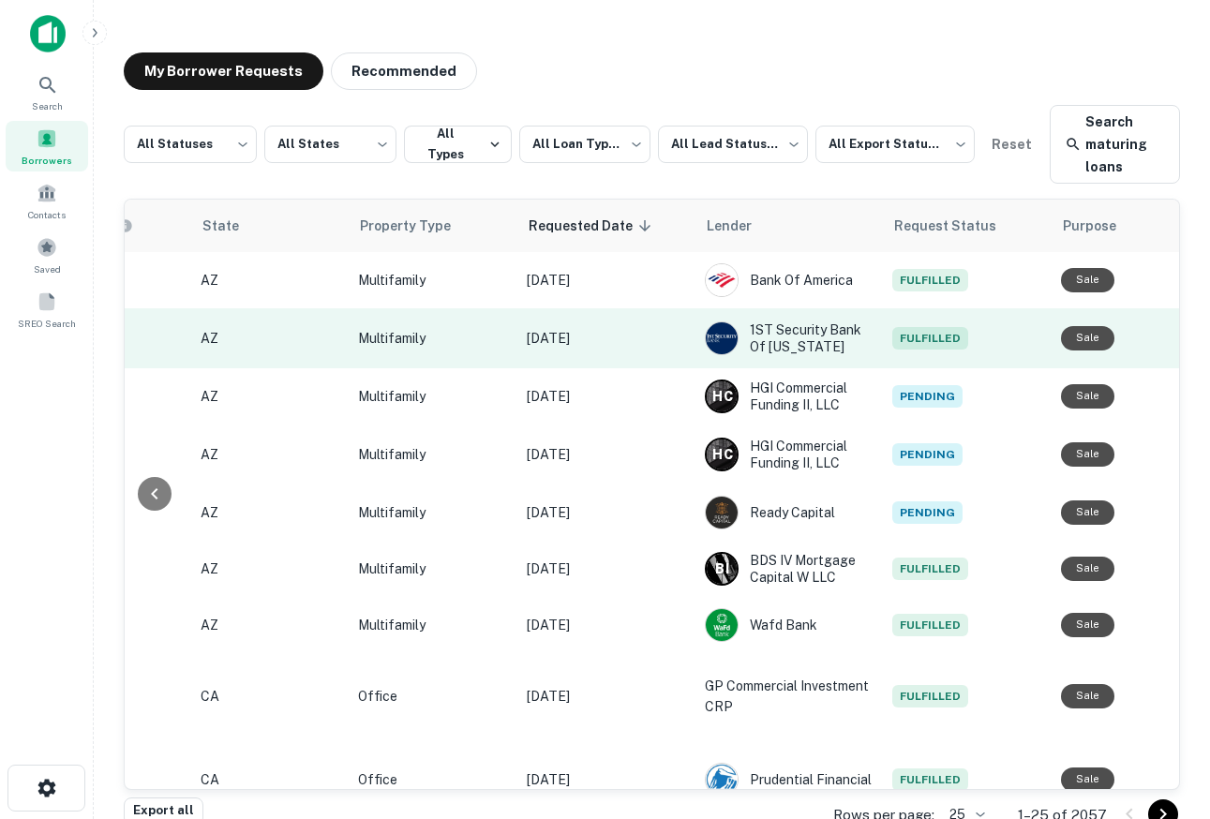
click at [365, 329] on p "Multifamily" at bounding box center [433, 338] width 150 height 21
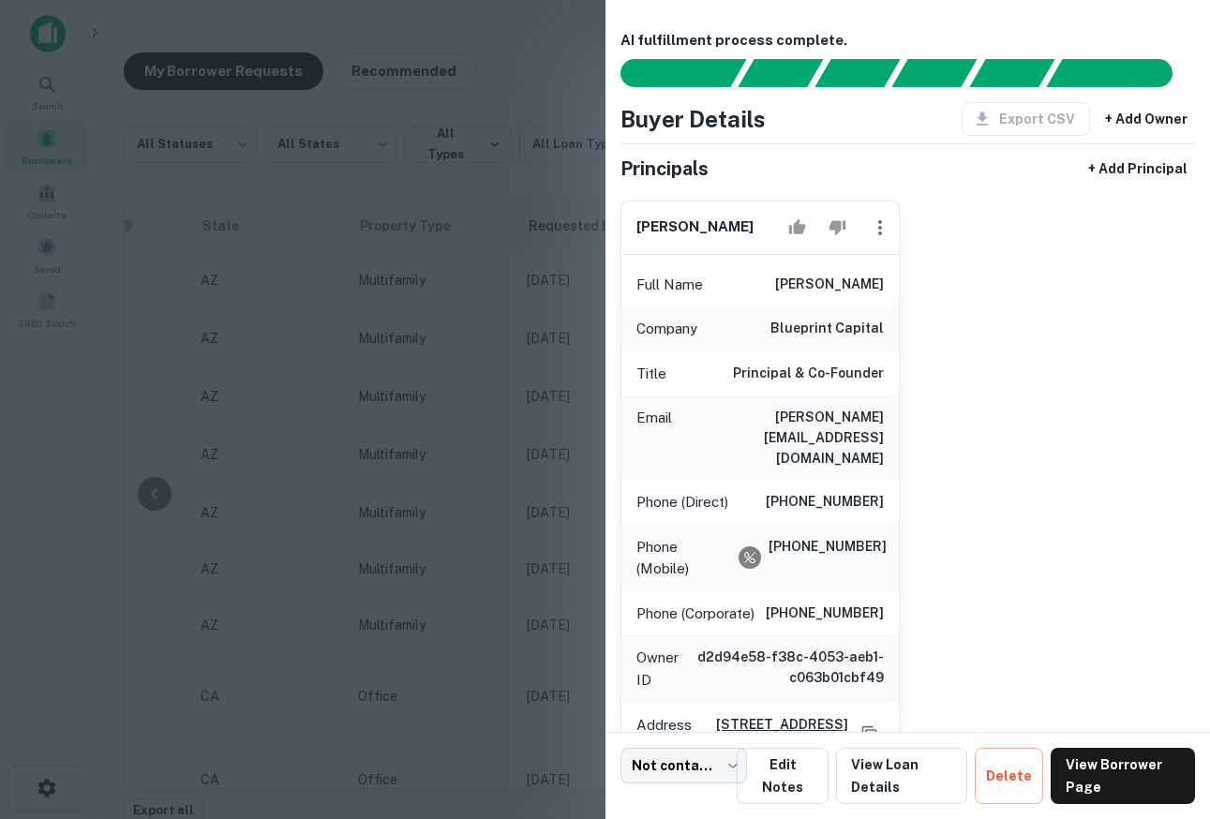
click at [491, 382] on div at bounding box center [605, 409] width 1210 height 819
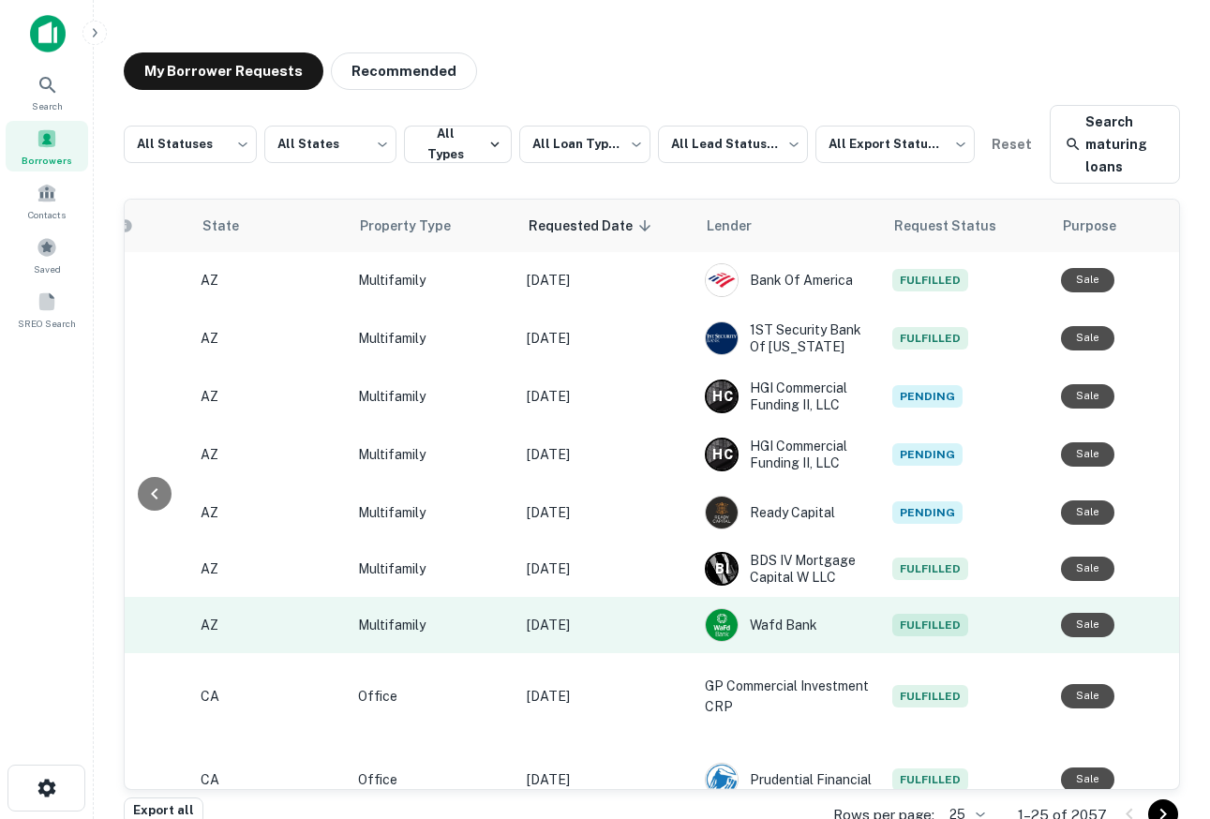
click at [424, 607] on td "Multifamily" at bounding box center [433, 625] width 169 height 56
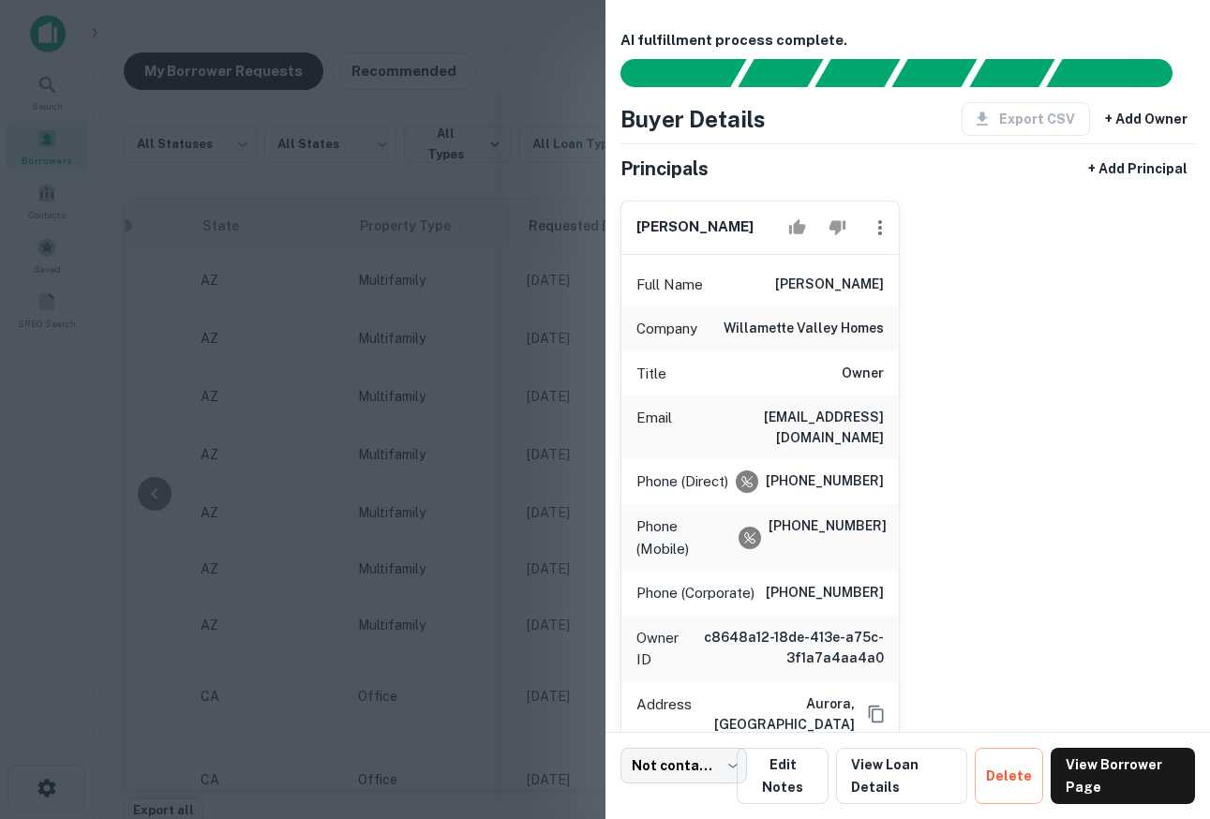
click at [308, 426] on div at bounding box center [605, 409] width 1210 height 819
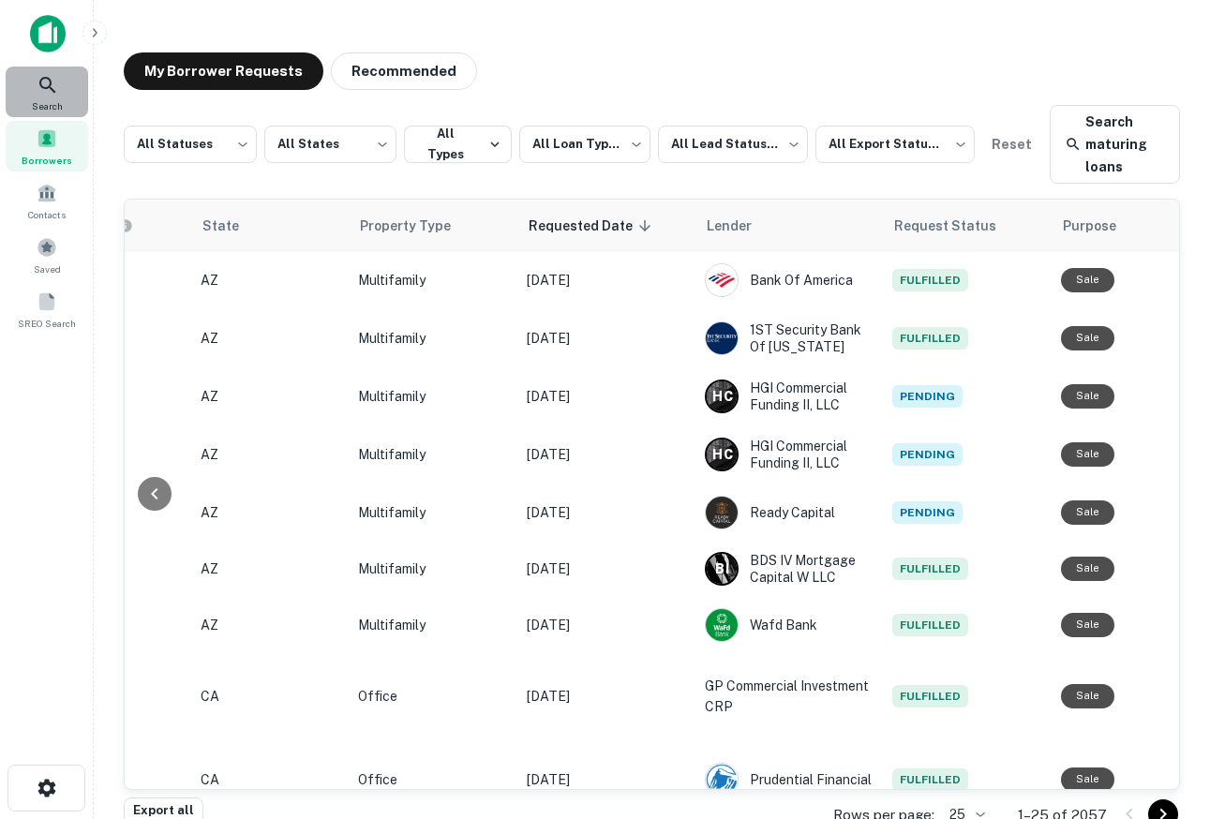
click at [32, 82] on div "Search" at bounding box center [47, 92] width 82 height 51
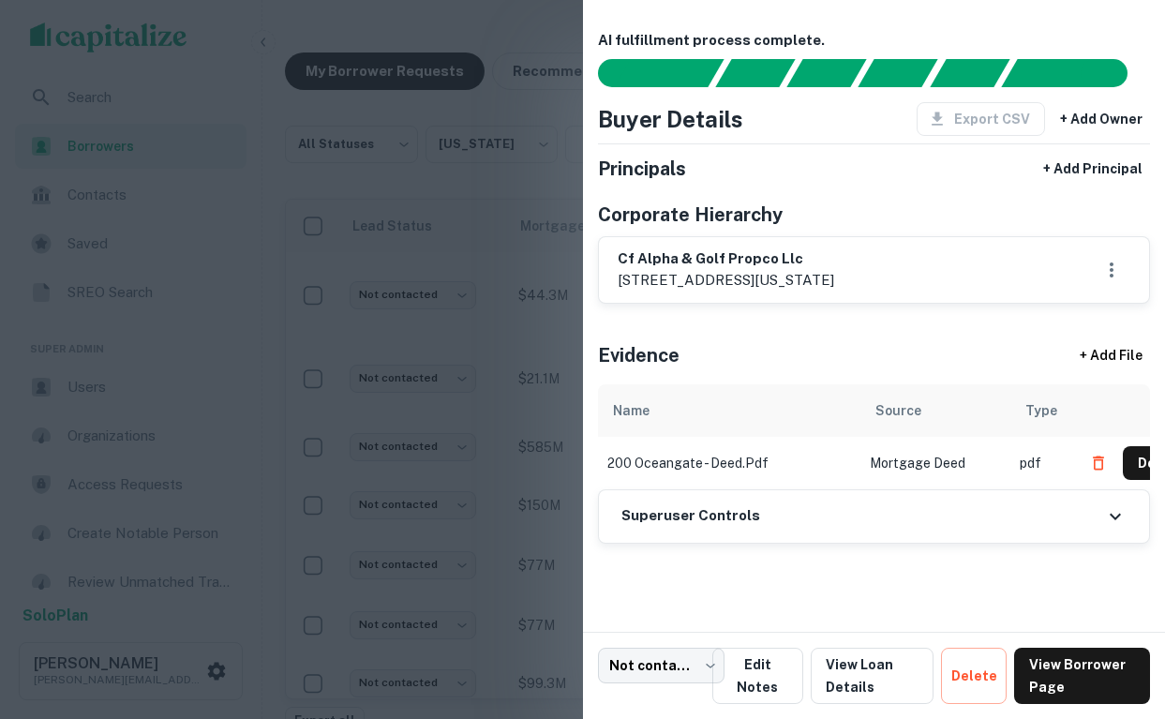
scroll to position [141, 0]
